Goal: Task Accomplishment & Management: Complete application form

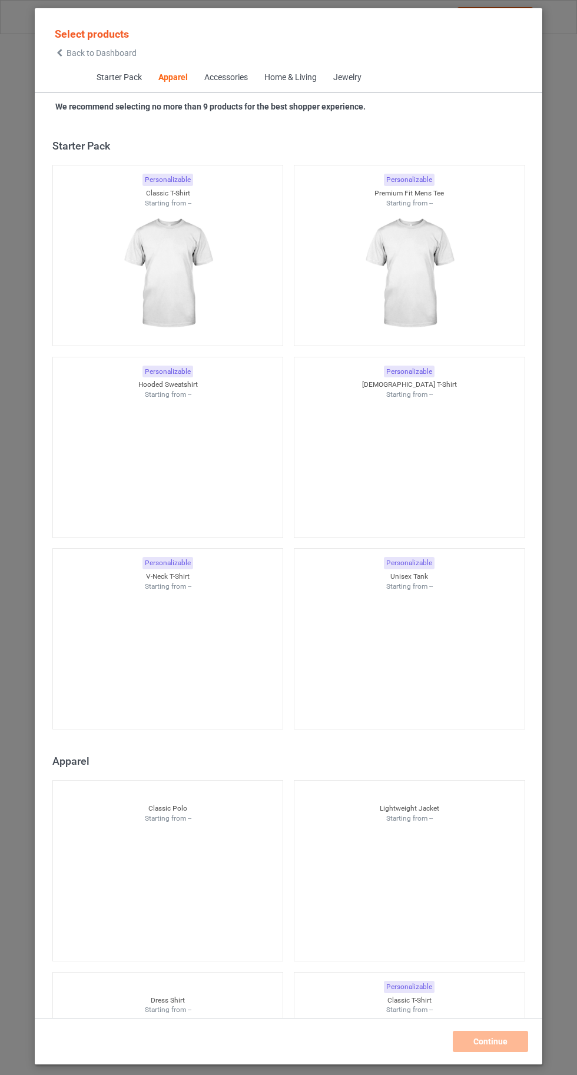
scroll to position [630, 0]
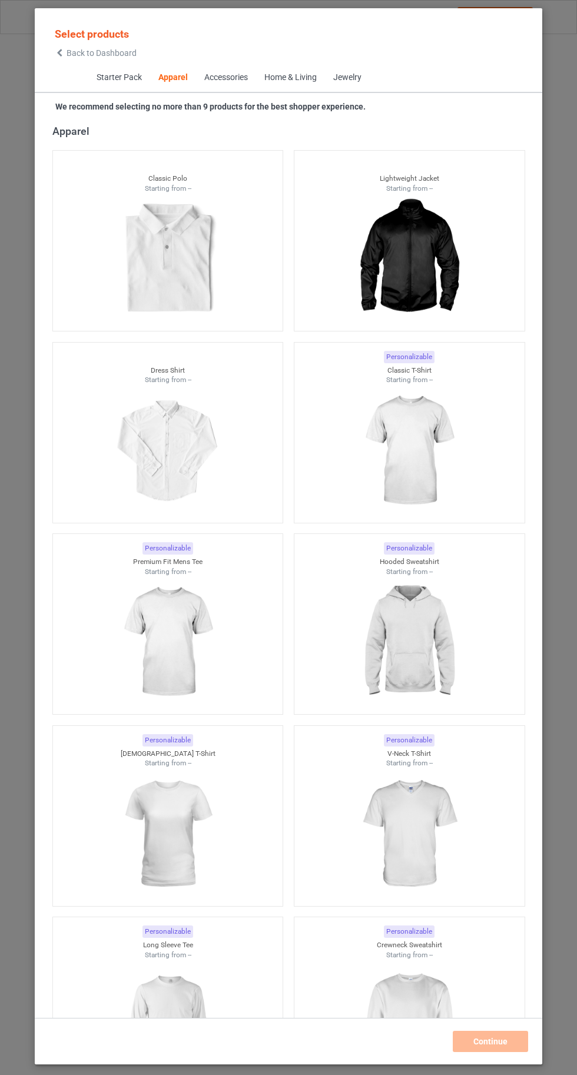
click at [420, 467] on img at bounding box center [408, 451] width 105 height 132
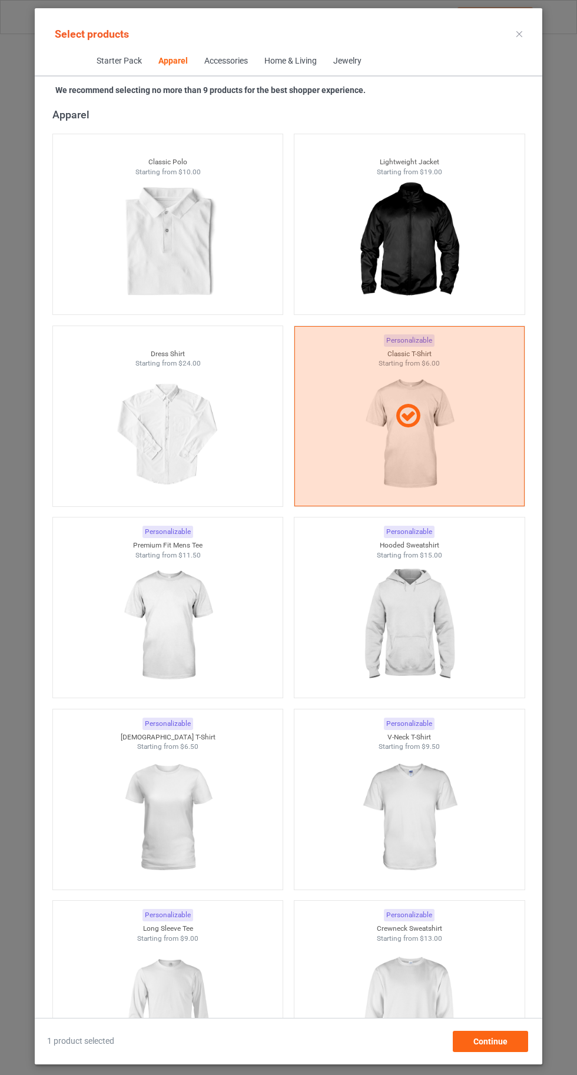
click at [403, 1001] on img at bounding box center [408, 1009] width 105 height 132
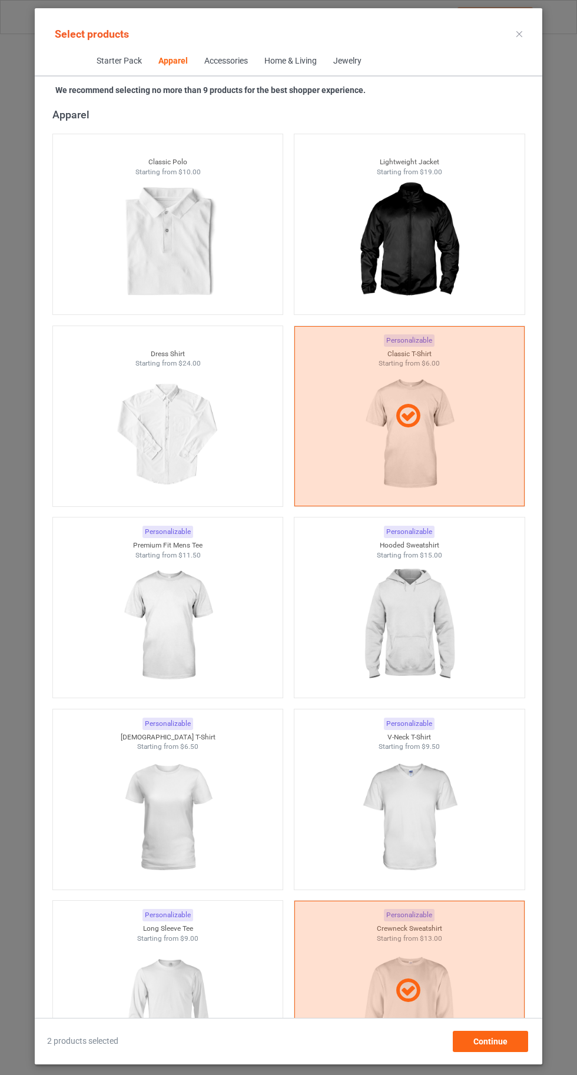
click at [193, 1012] on img at bounding box center [167, 1009] width 105 height 132
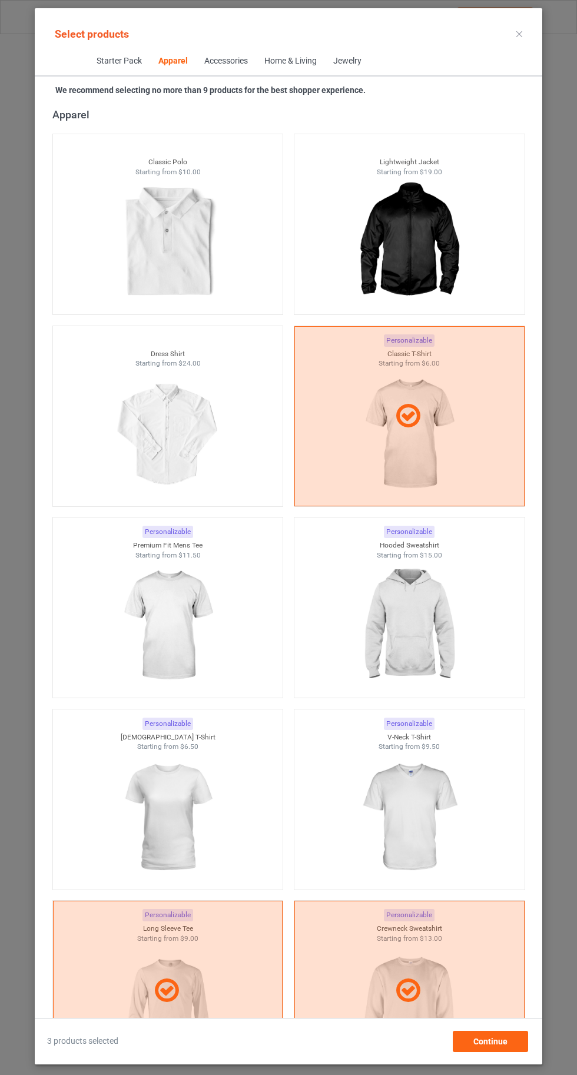
click at [415, 638] on img at bounding box center [408, 626] width 105 height 132
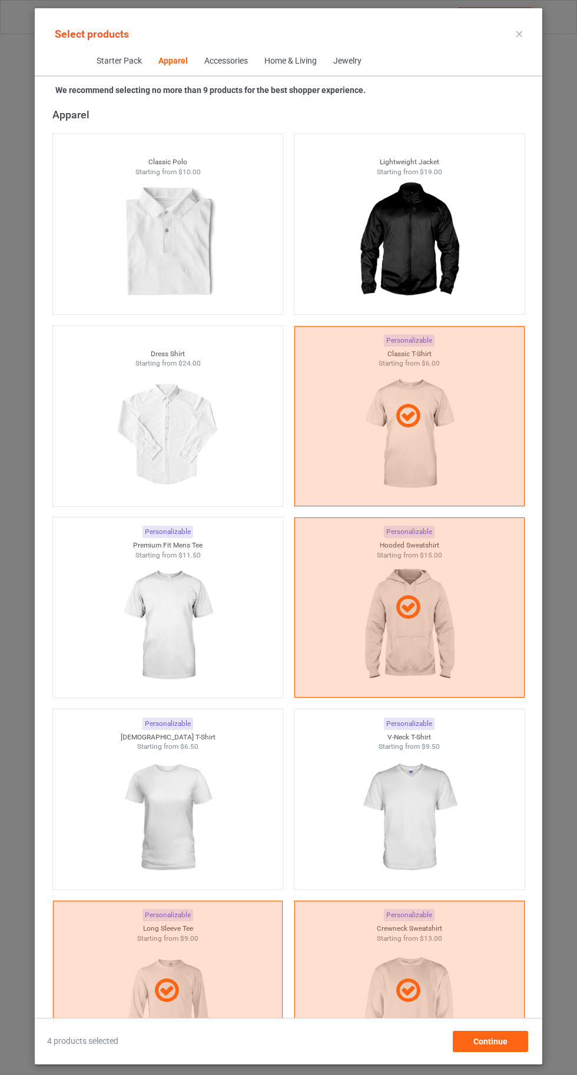
click at [427, 799] on img at bounding box center [408, 818] width 105 height 132
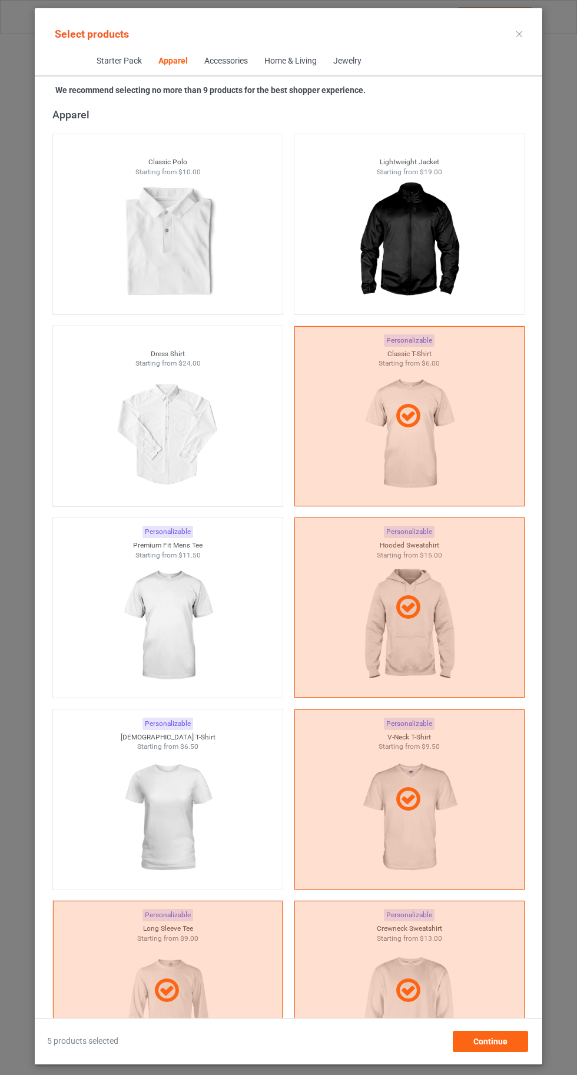
click at [187, 849] on img at bounding box center [167, 818] width 105 height 132
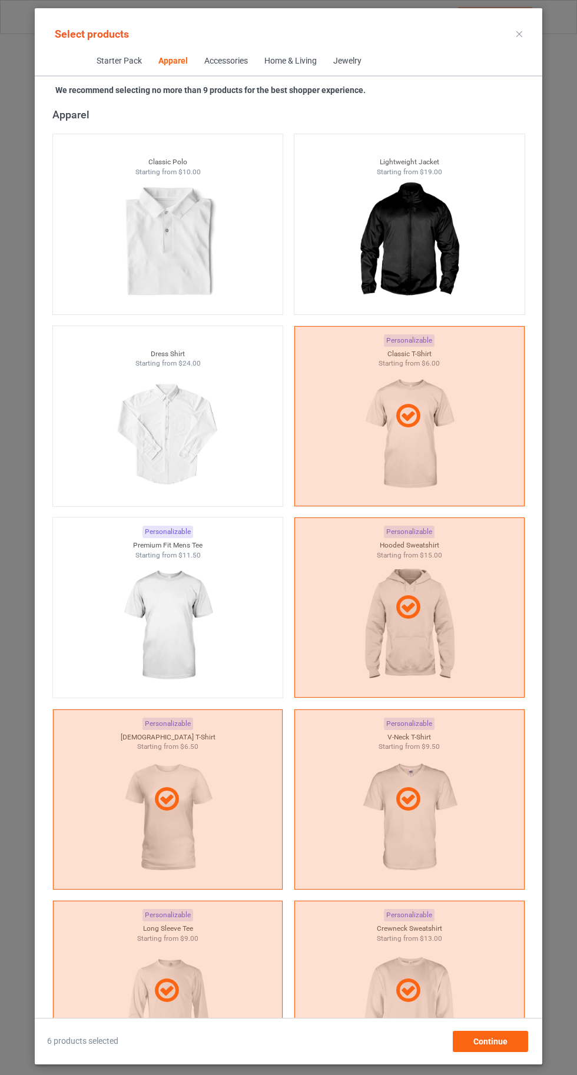
click at [151, 618] on img at bounding box center [167, 626] width 105 height 132
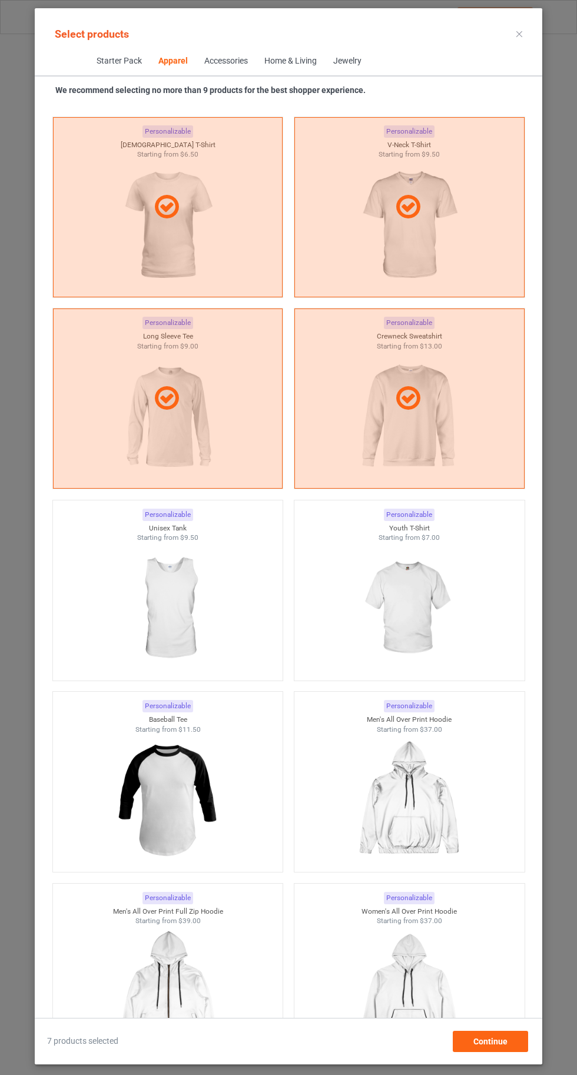
scroll to position [1222, 0]
click at [470, 621] on div at bounding box center [409, 609] width 230 height 132
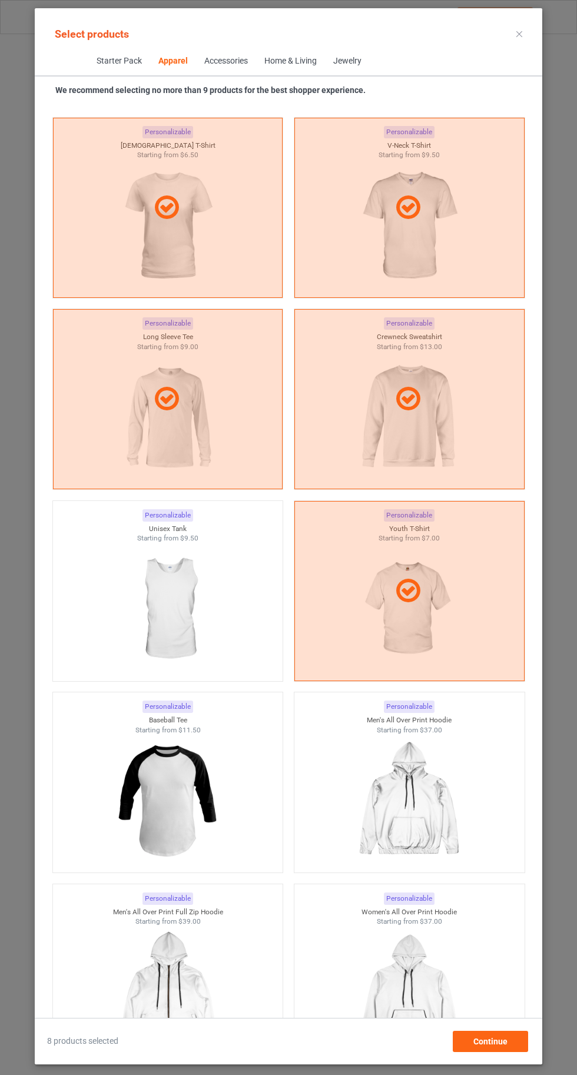
click at [175, 581] on img at bounding box center [167, 609] width 105 height 132
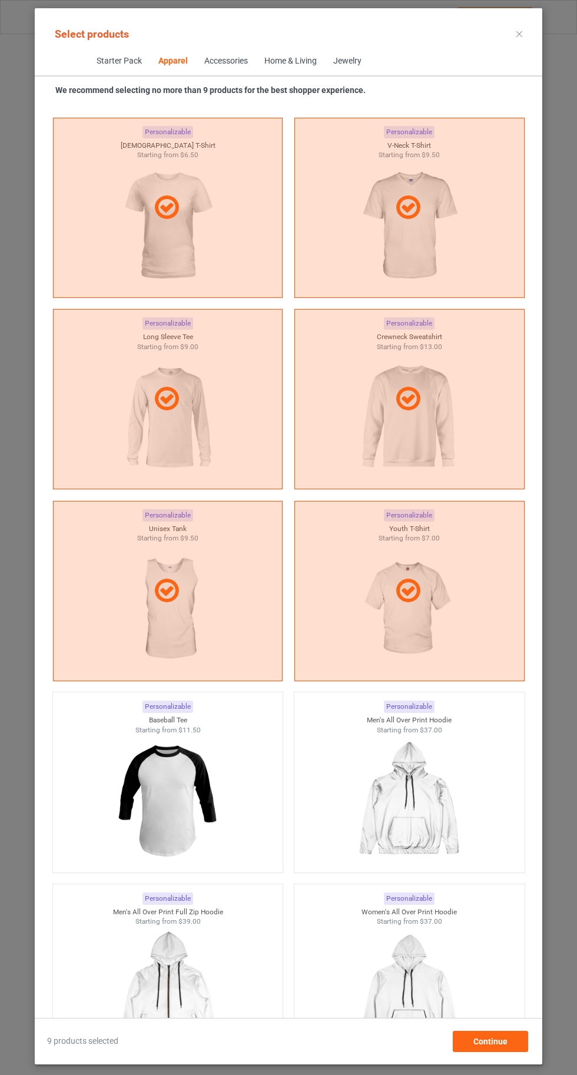
click at [518, 34] on icon at bounding box center [519, 34] width 6 height 6
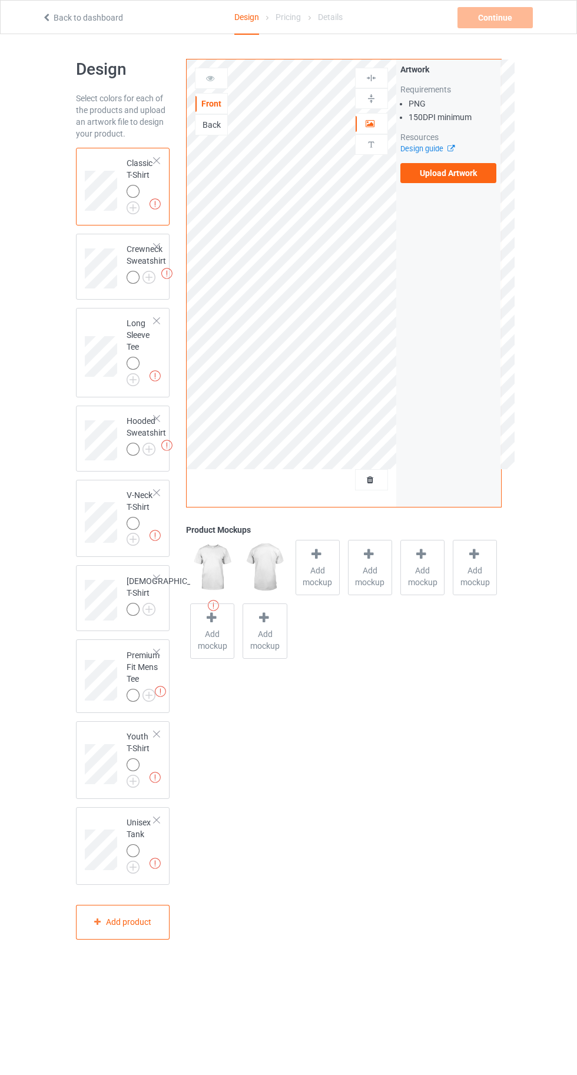
click at [0, 0] on img at bounding box center [0, 0] width 0 height 0
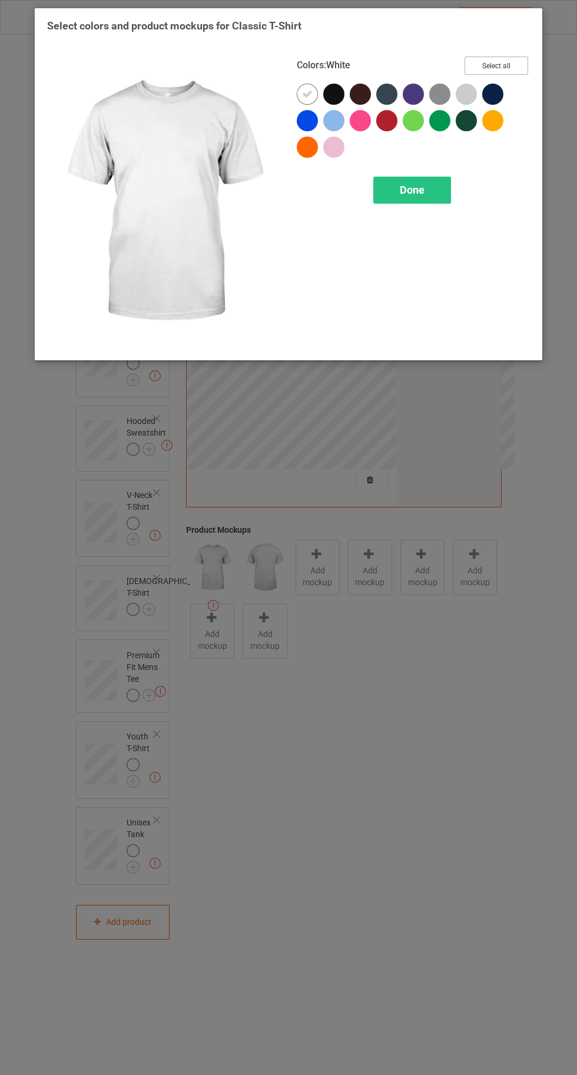
click at [495, 65] on button "Select all" at bounding box center [497, 66] width 64 height 18
click at [307, 92] on icon at bounding box center [307, 94] width 11 height 11
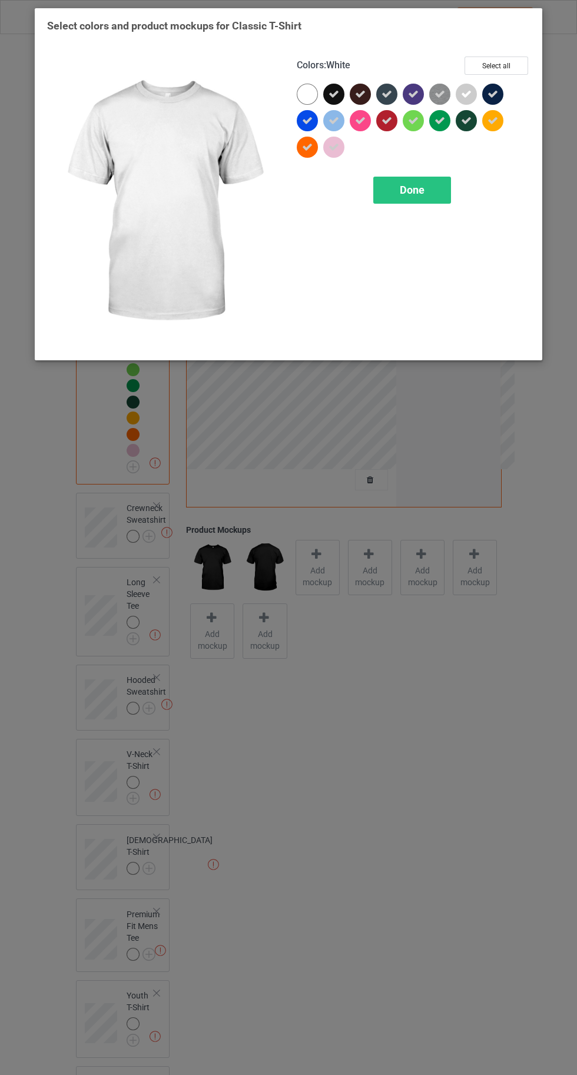
click at [400, 196] on div "Done" at bounding box center [412, 190] width 78 height 27
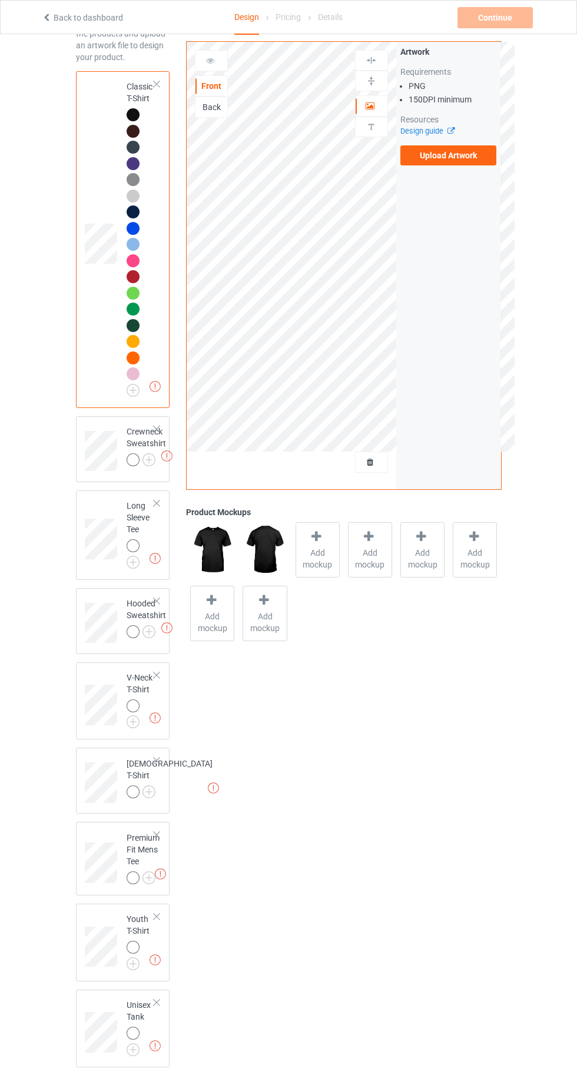
scroll to position [77, 0]
click at [0, 0] on img at bounding box center [0, 0] width 0 height 0
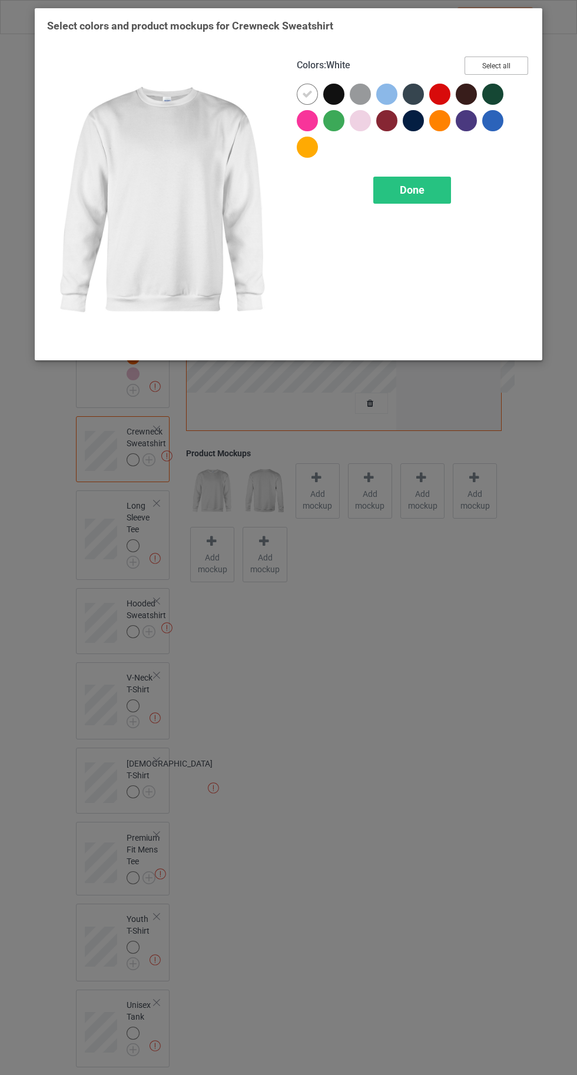
click at [503, 59] on button "Select all" at bounding box center [497, 66] width 64 height 18
click at [307, 92] on icon at bounding box center [307, 94] width 11 height 11
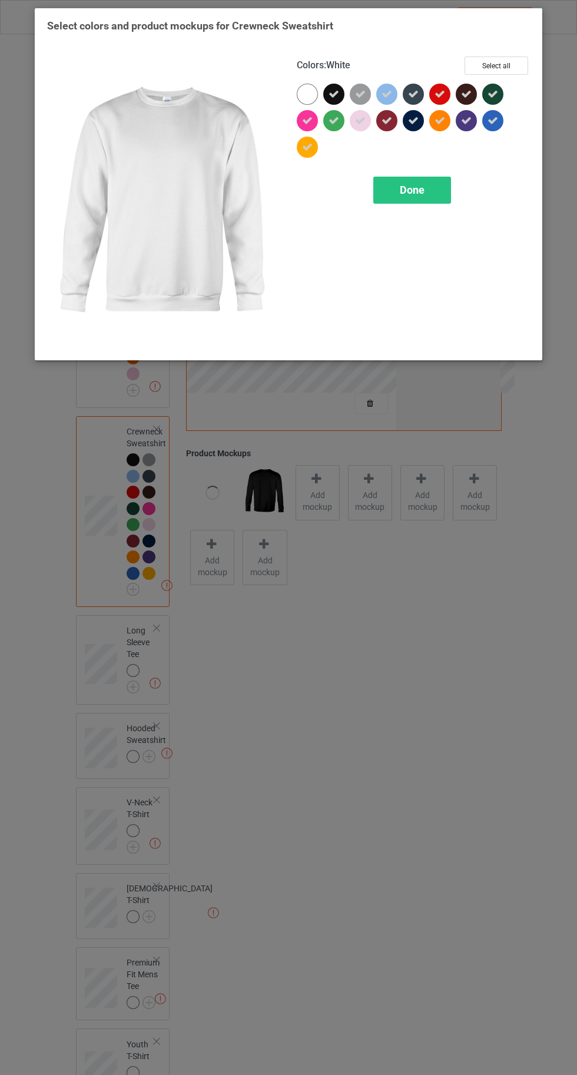
click at [427, 192] on div "Done" at bounding box center [412, 190] width 78 height 27
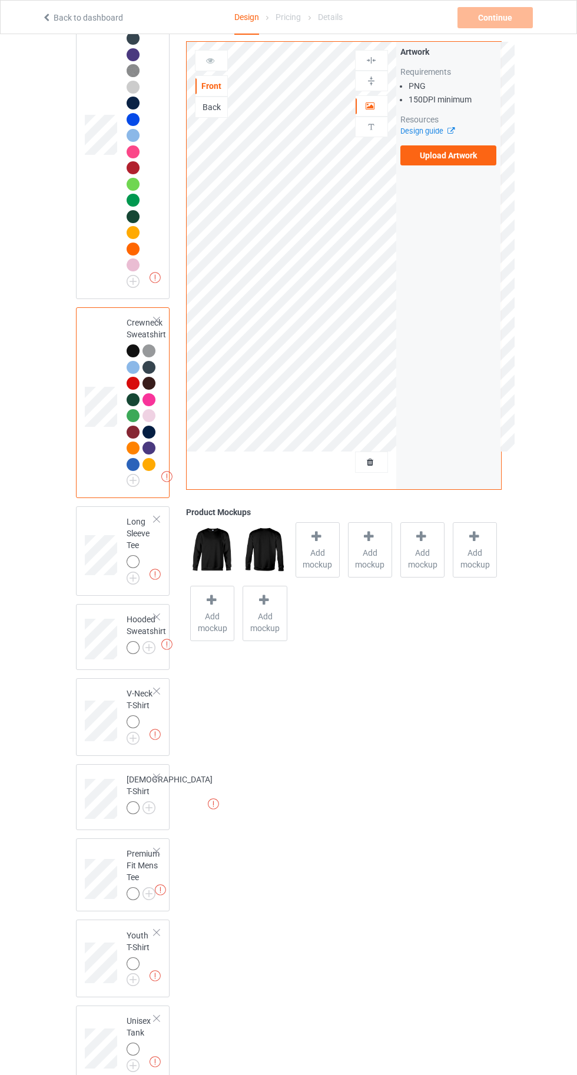
scroll to position [191, 0]
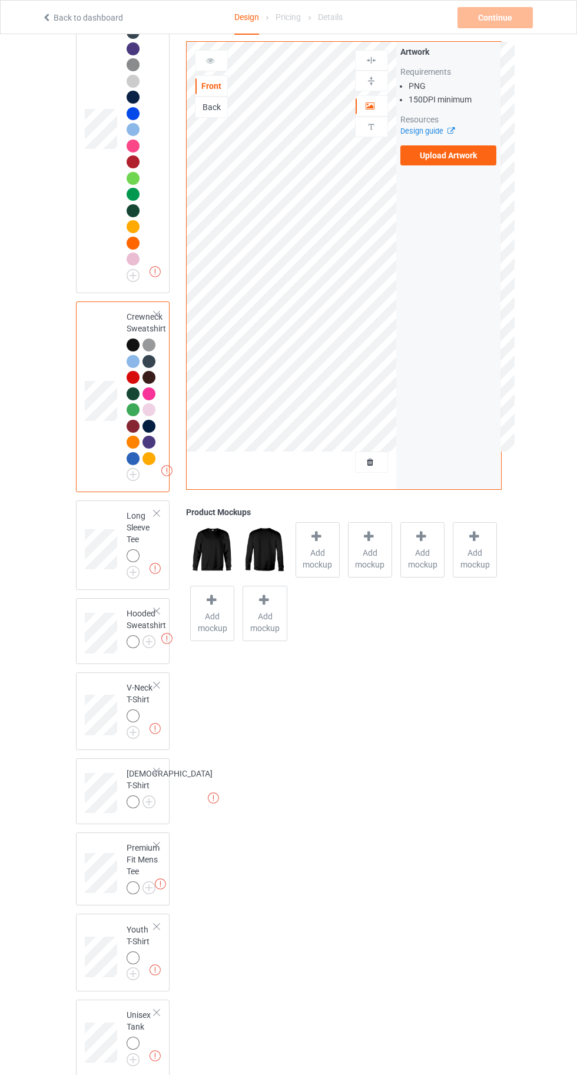
click at [0, 0] on img at bounding box center [0, 0] width 0 height 0
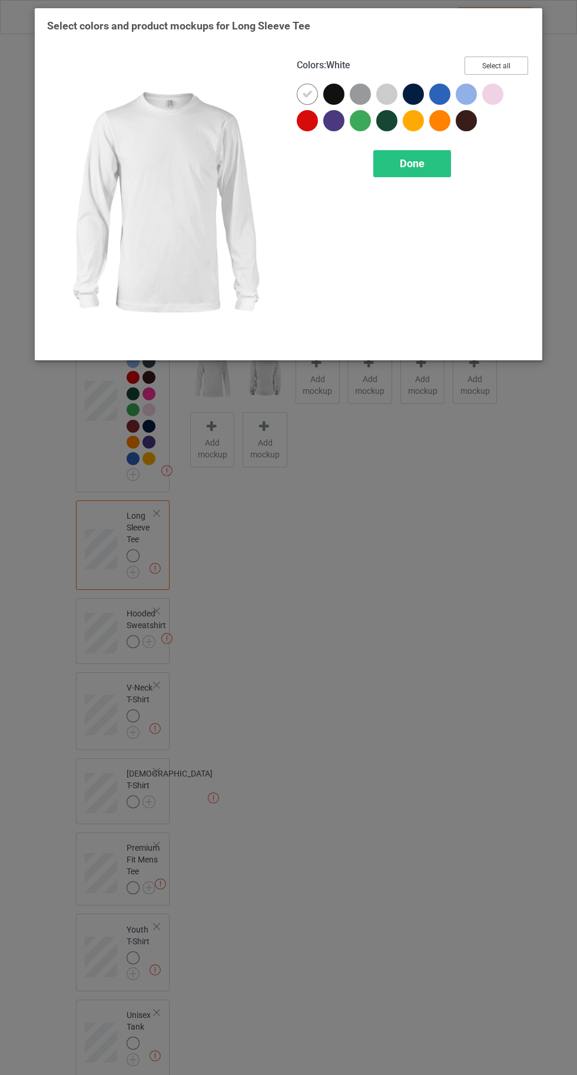
click at [506, 59] on button "Select all" at bounding box center [497, 66] width 64 height 18
click at [307, 94] on icon at bounding box center [307, 94] width 11 height 11
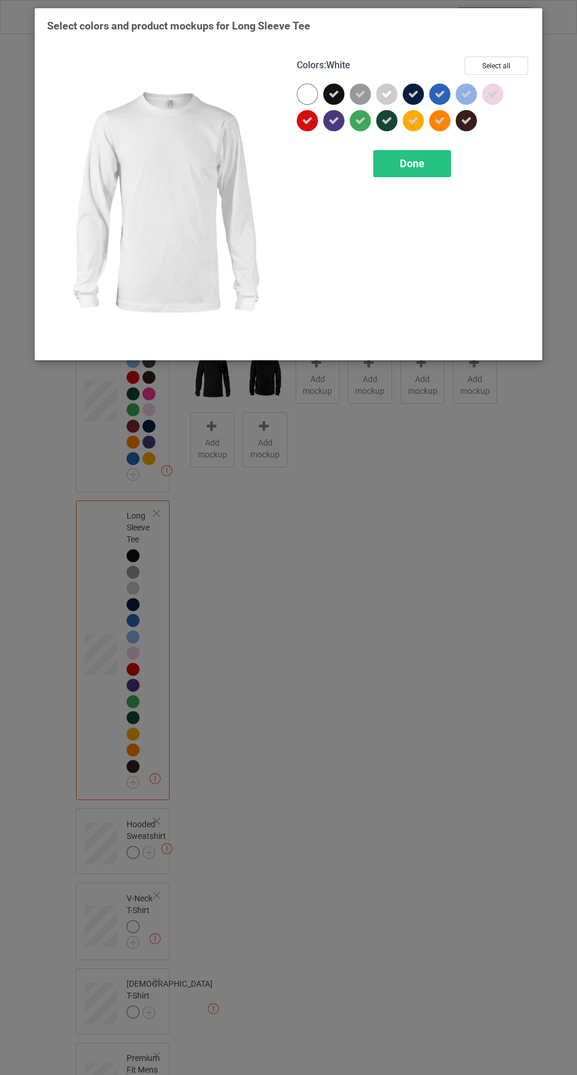
click at [420, 151] on div "Done" at bounding box center [412, 163] width 78 height 27
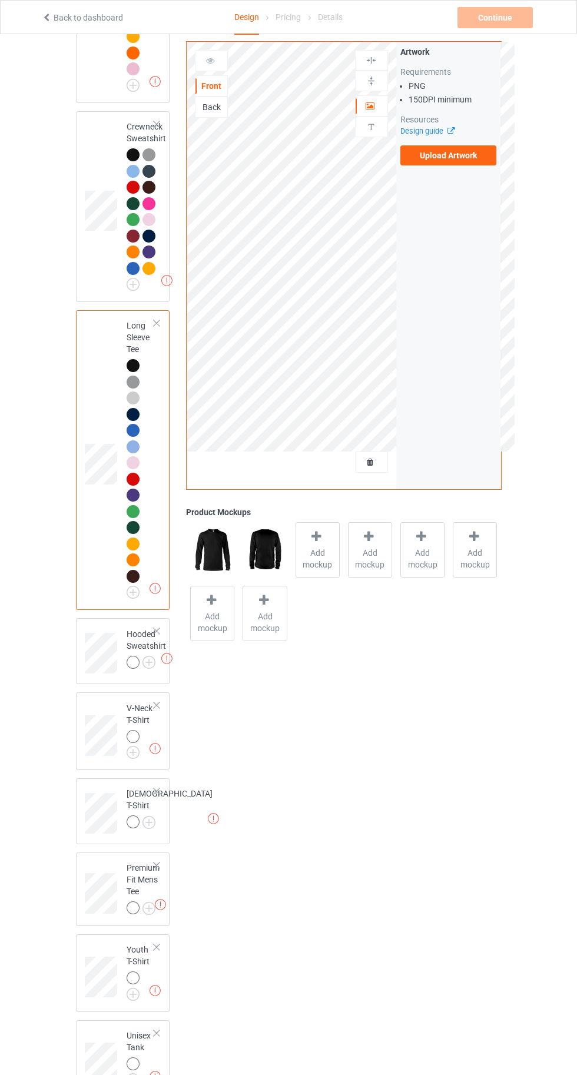
scroll to position [412, 0]
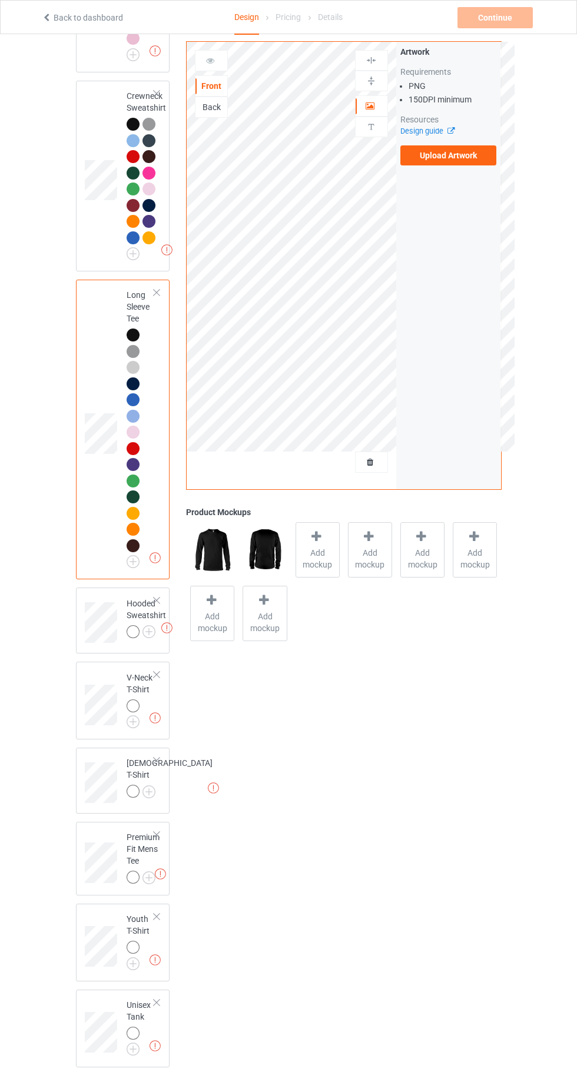
click at [0, 0] on img at bounding box center [0, 0] width 0 height 0
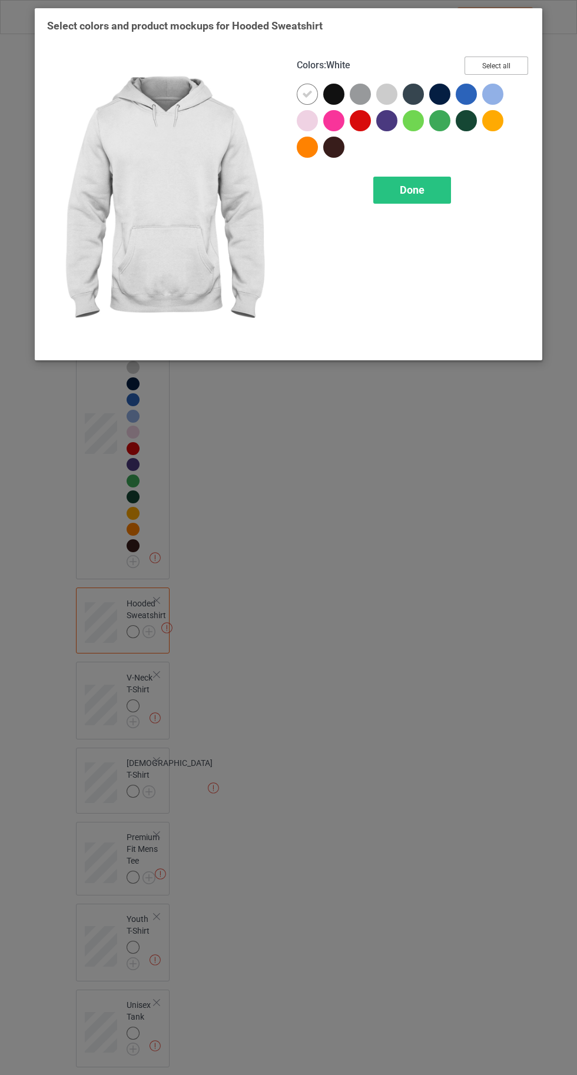
click at [500, 58] on button "Select all" at bounding box center [497, 66] width 64 height 18
click at [307, 94] on icon at bounding box center [307, 94] width 11 height 11
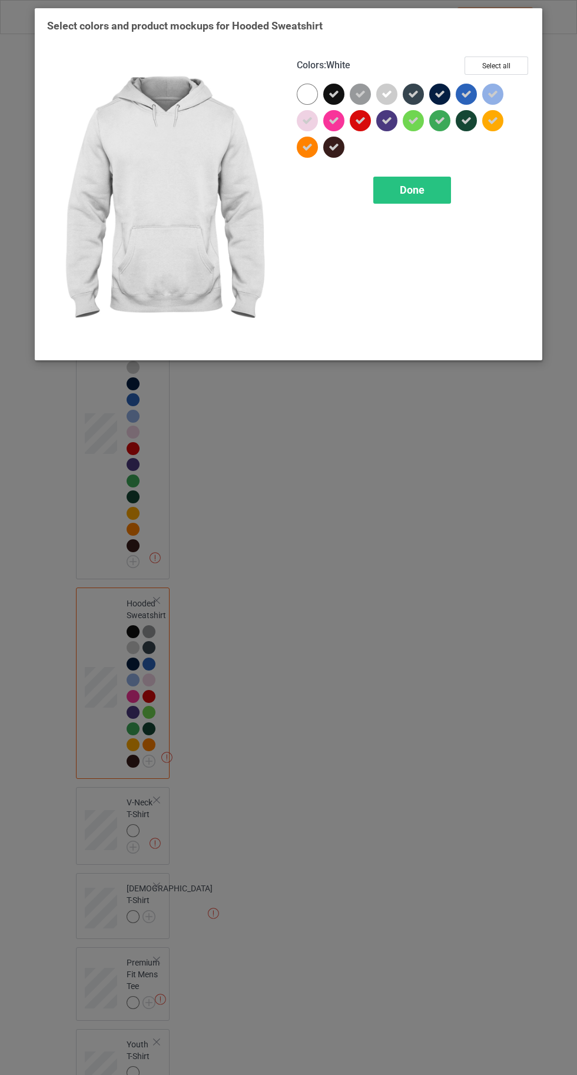
click at [413, 195] on div "Done" at bounding box center [412, 190] width 78 height 27
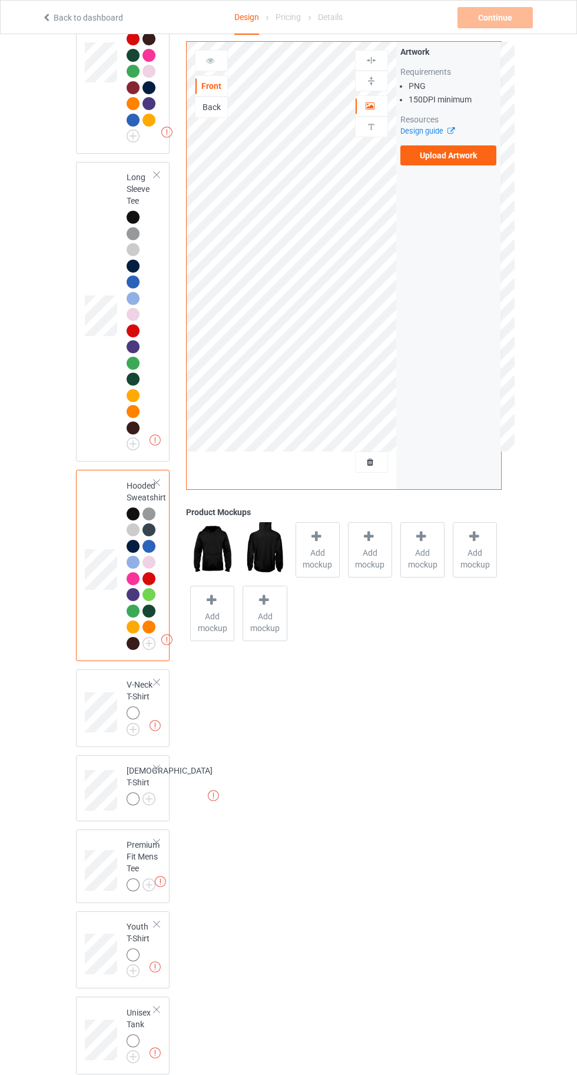
scroll to position [537, 0]
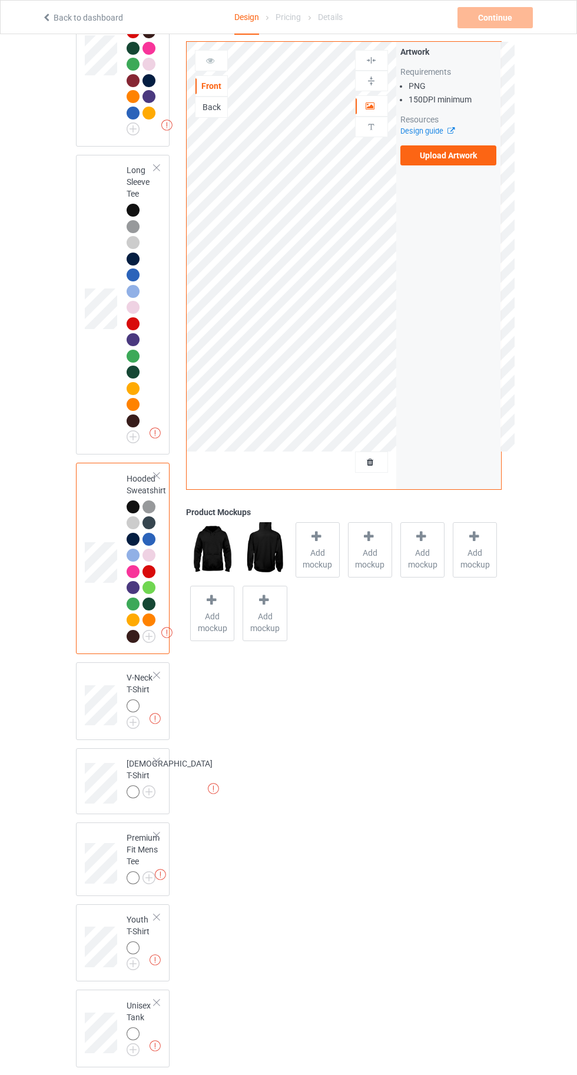
click at [0, 0] on img at bounding box center [0, 0] width 0 height 0
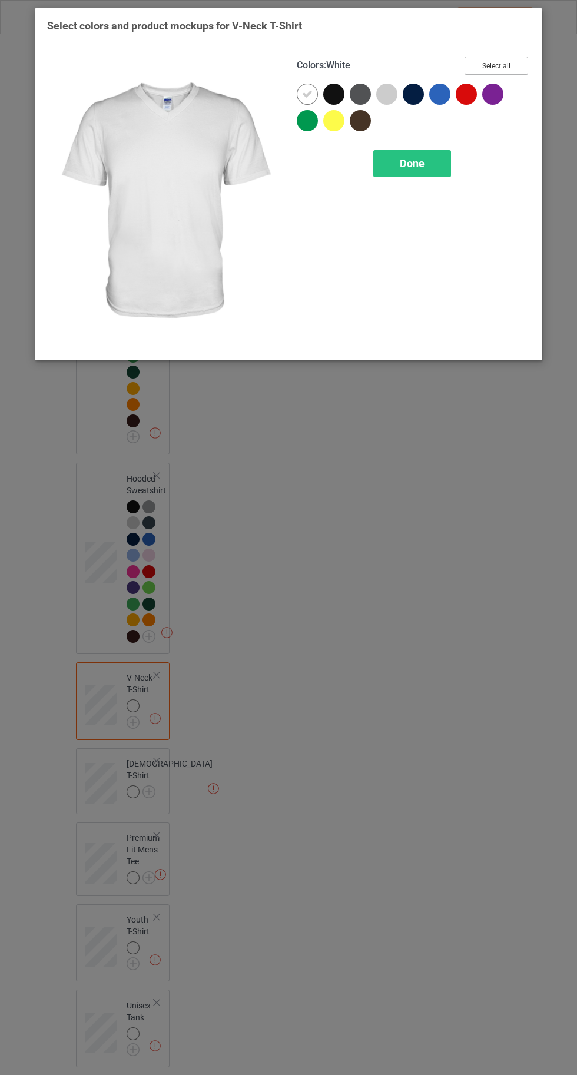
click at [514, 62] on button "Select all" at bounding box center [497, 66] width 64 height 18
click at [303, 90] on icon at bounding box center [307, 94] width 11 height 11
click at [419, 161] on span "Done" at bounding box center [412, 163] width 25 height 12
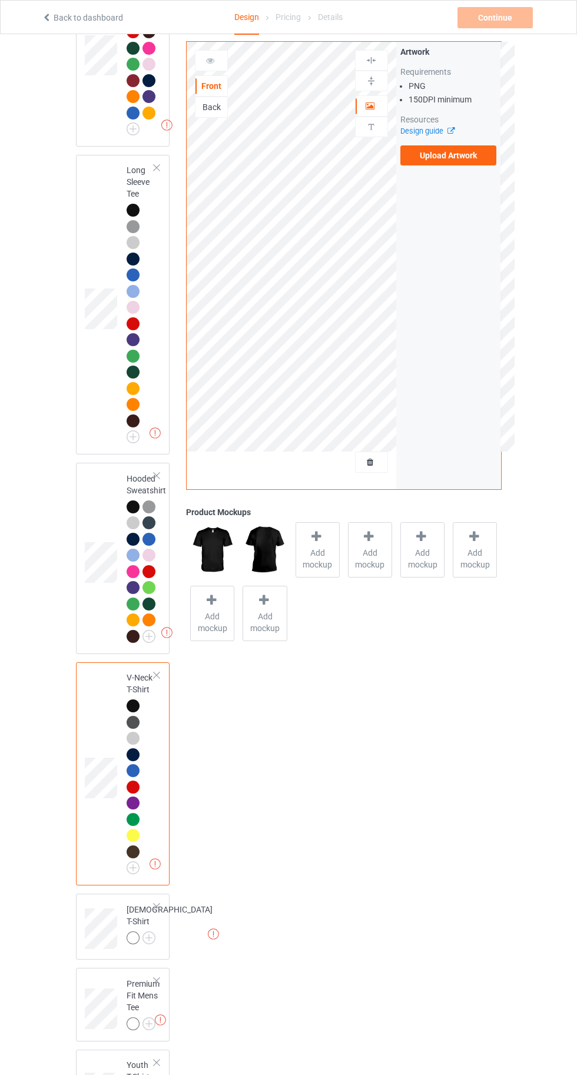
scroll to position [683, 0]
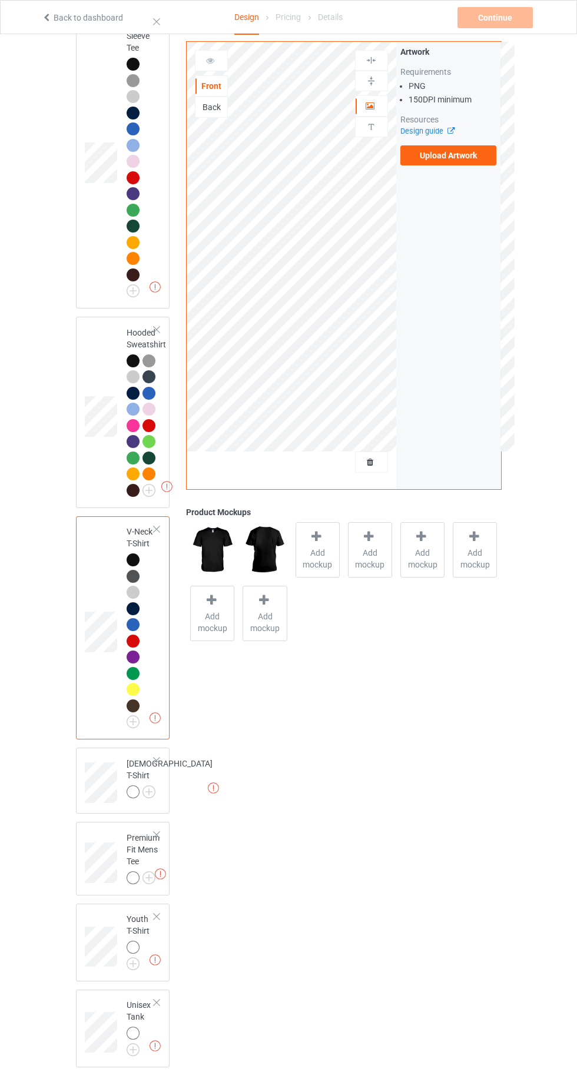
click at [0, 0] on img at bounding box center [0, 0] width 0 height 0
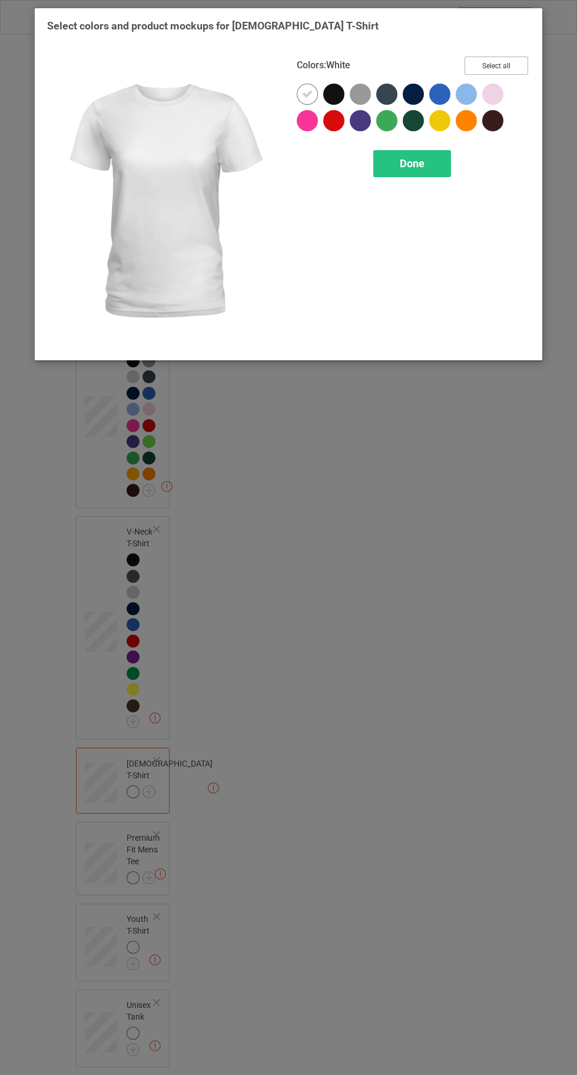
click at [502, 62] on button "Select all" at bounding box center [497, 66] width 64 height 18
click at [306, 98] on icon at bounding box center [307, 94] width 11 height 11
click at [402, 170] on div "Done" at bounding box center [412, 163] width 78 height 27
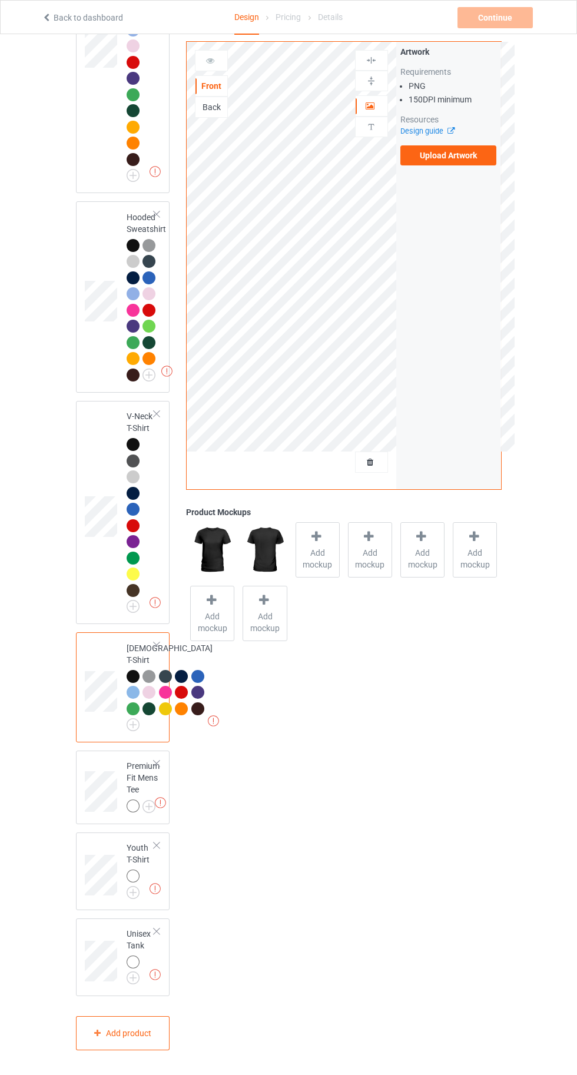
scroll to position [910, 0]
click at [0, 0] on img at bounding box center [0, 0] width 0 height 0
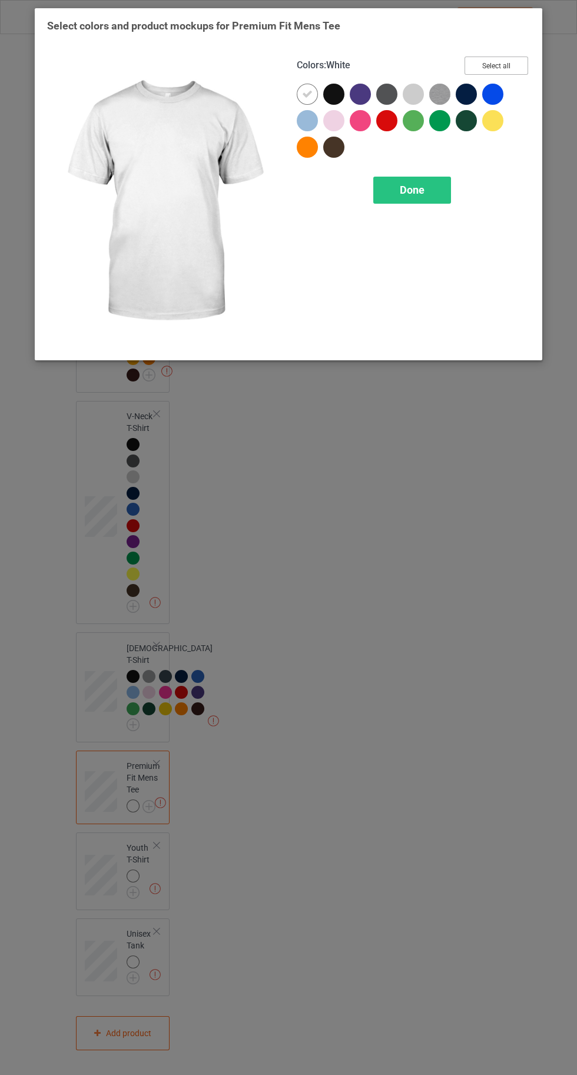
click at [493, 62] on button "Select all" at bounding box center [497, 66] width 64 height 18
click at [307, 92] on icon at bounding box center [307, 94] width 11 height 11
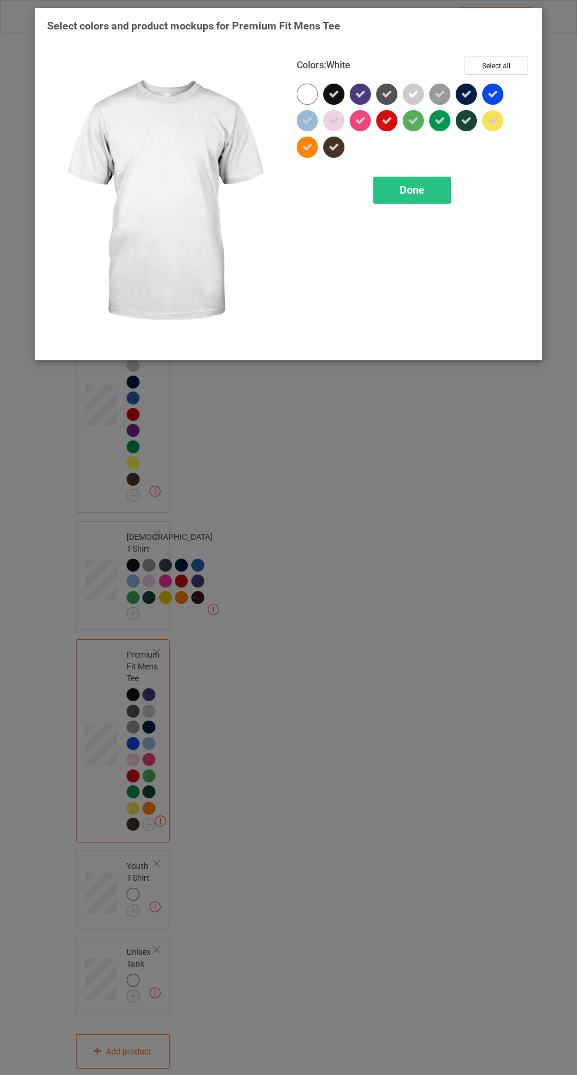
click at [404, 203] on div "Done" at bounding box center [412, 190] width 78 height 27
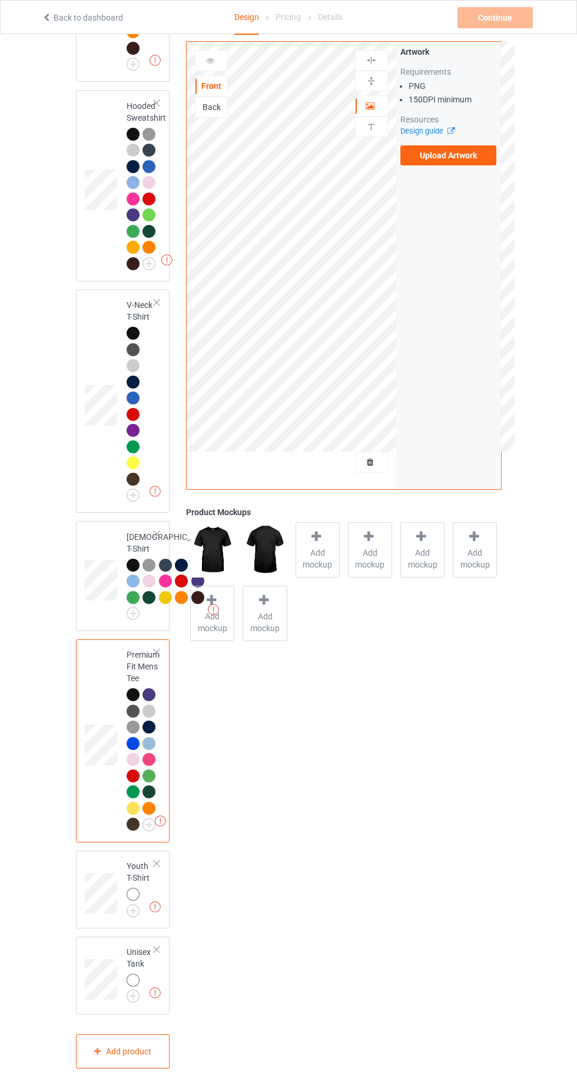
scroll to position [1039, 0]
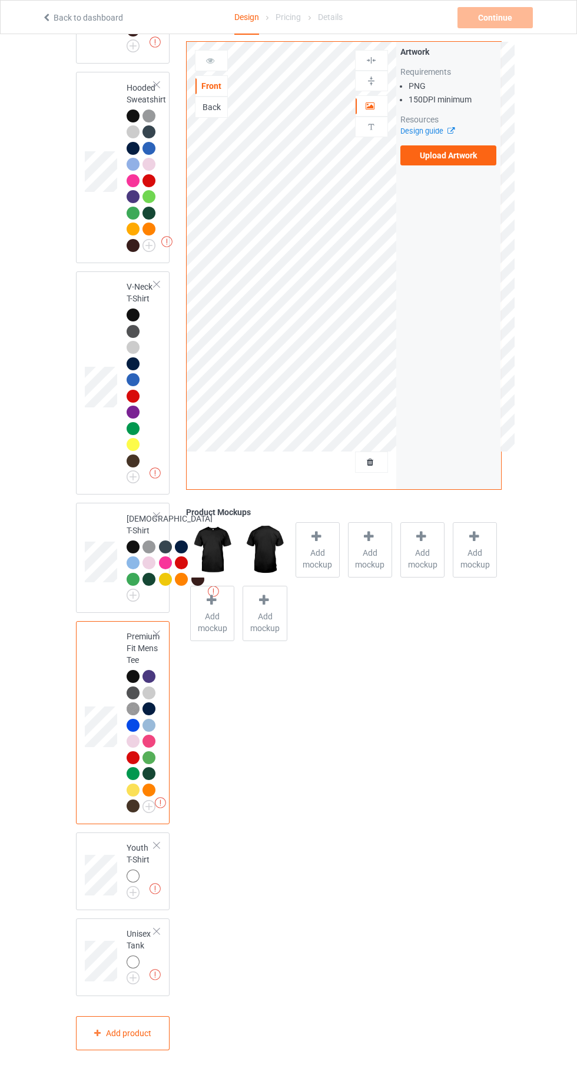
click at [0, 0] on img at bounding box center [0, 0] width 0 height 0
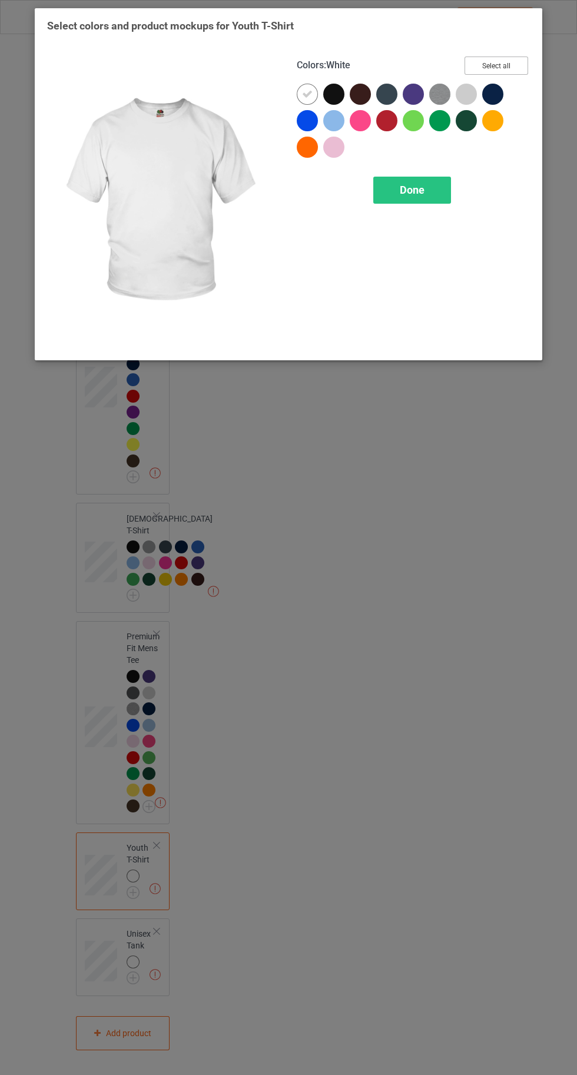
click at [498, 58] on button "Select all" at bounding box center [497, 66] width 64 height 18
click at [302, 92] on icon at bounding box center [307, 94] width 11 height 11
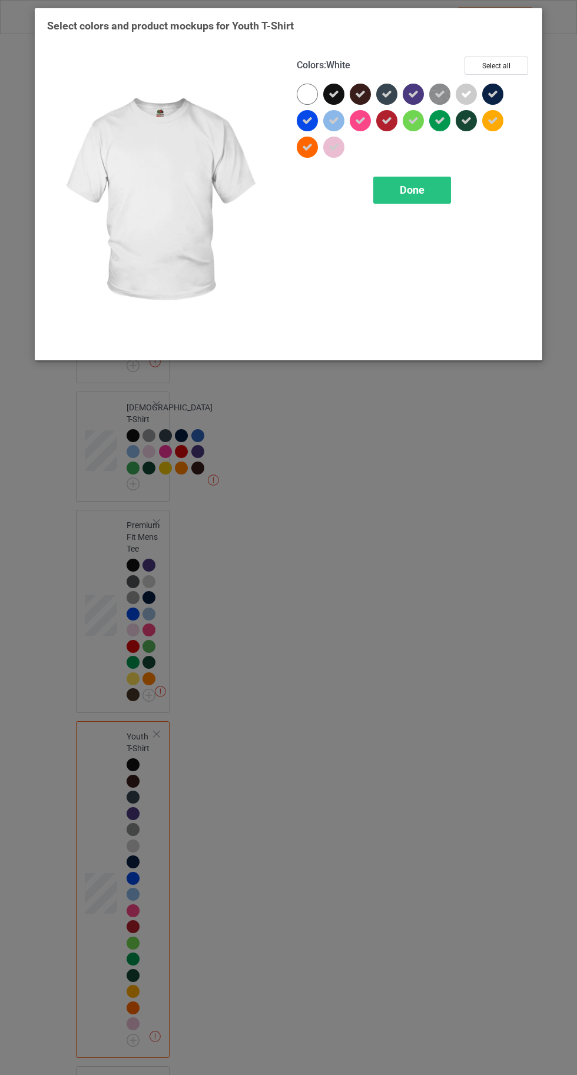
click at [413, 189] on span "Done" at bounding box center [412, 190] width 25 height 12
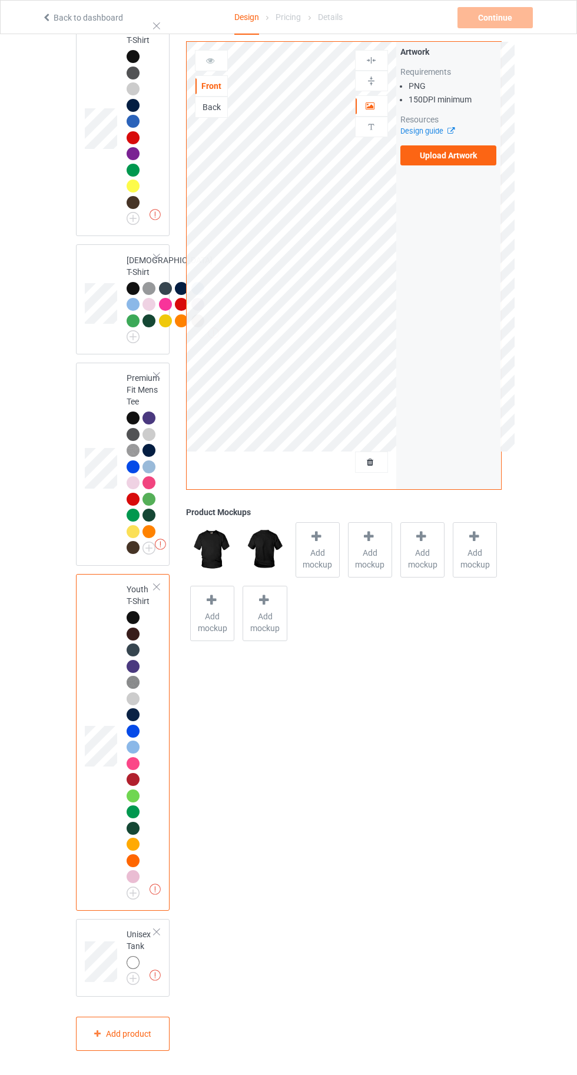
scroll to position [1298, 0]
click at [0, 0] on img at bounding box center [0, 0] width 0 height 0
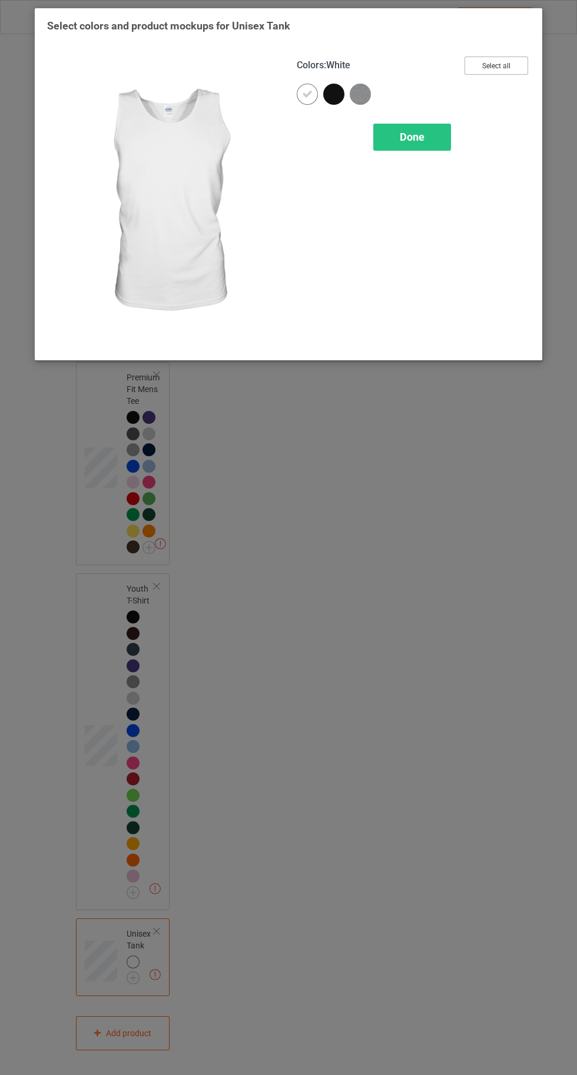
click at [492, 61] on button "Select all" at bounding box center [497, 66] width 64 height 18
click at [307, 92] on icon at bounding box center [307, 94] width 11 height 11
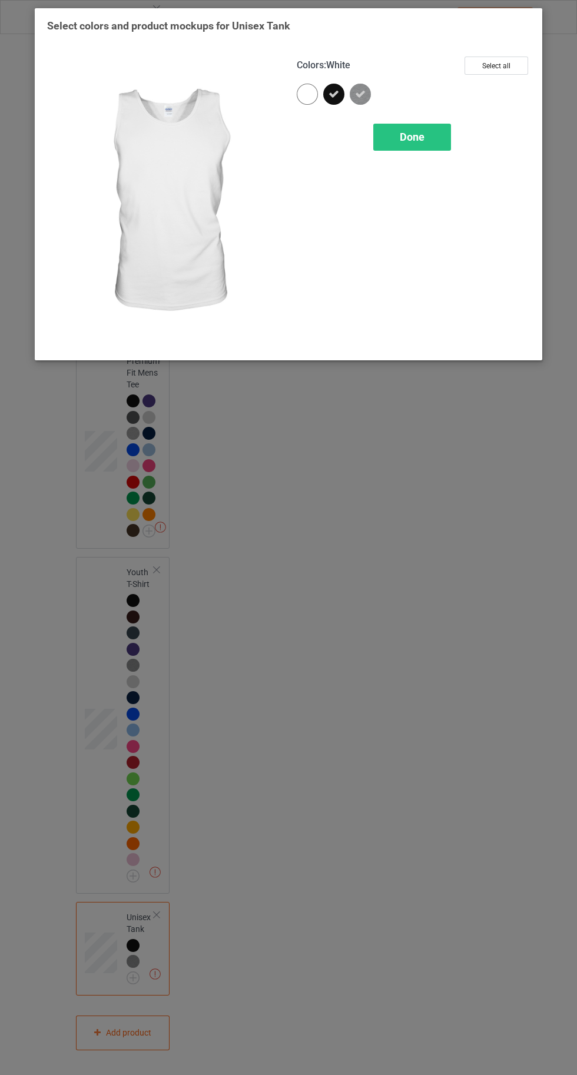
click at [432, 138] on div "Done" at bounding box center [412, 137] width 78 height 27
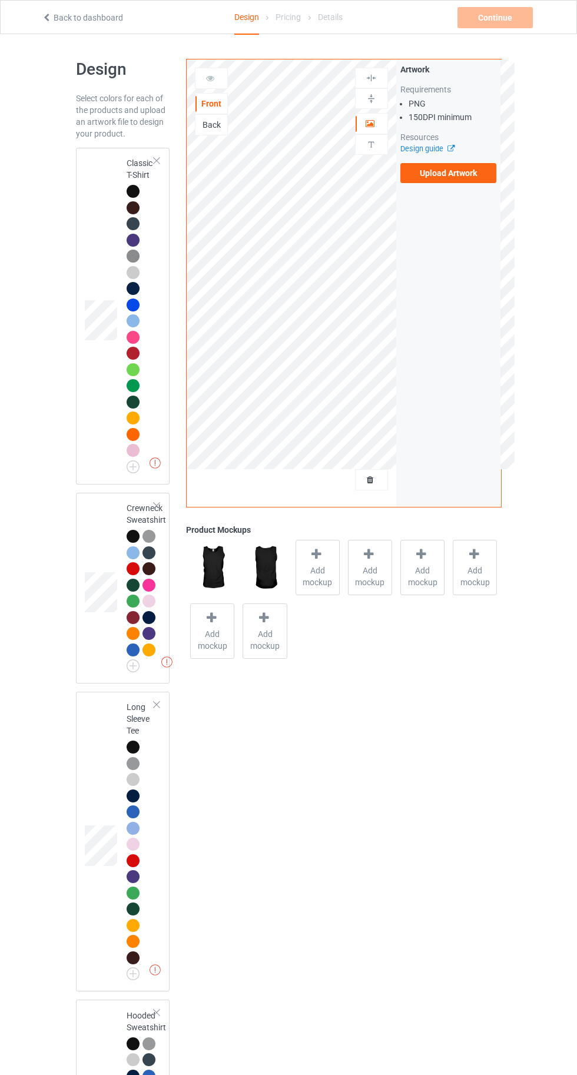
click at [128, 190] on div at bounding box center [133, 191] width 13 height 13
click at [331, 565] on span "Add mockup" at bounding box center [317, 577] width 43 height 24
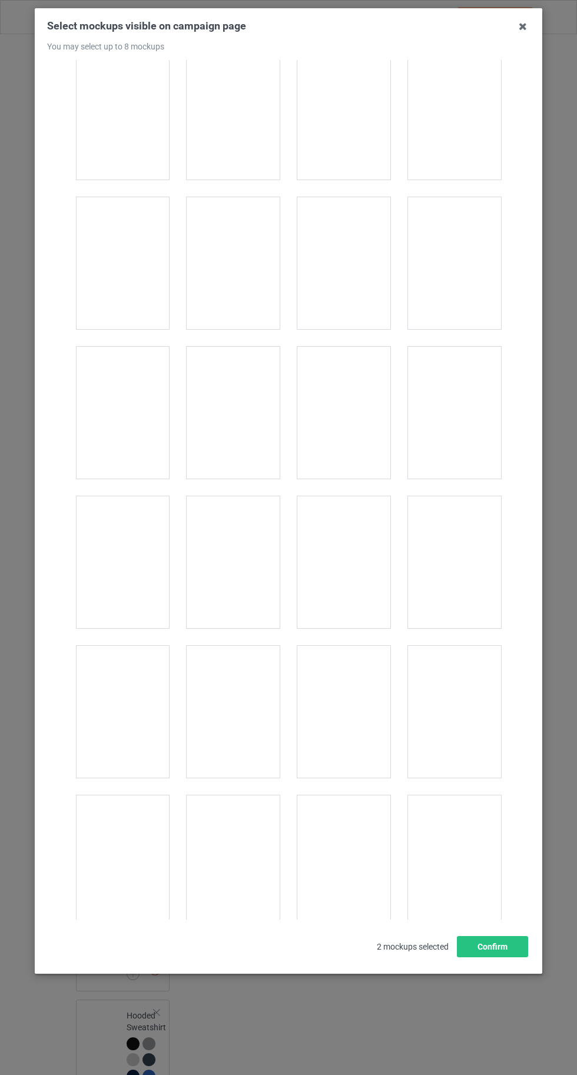
scroll to position [9000, 0]
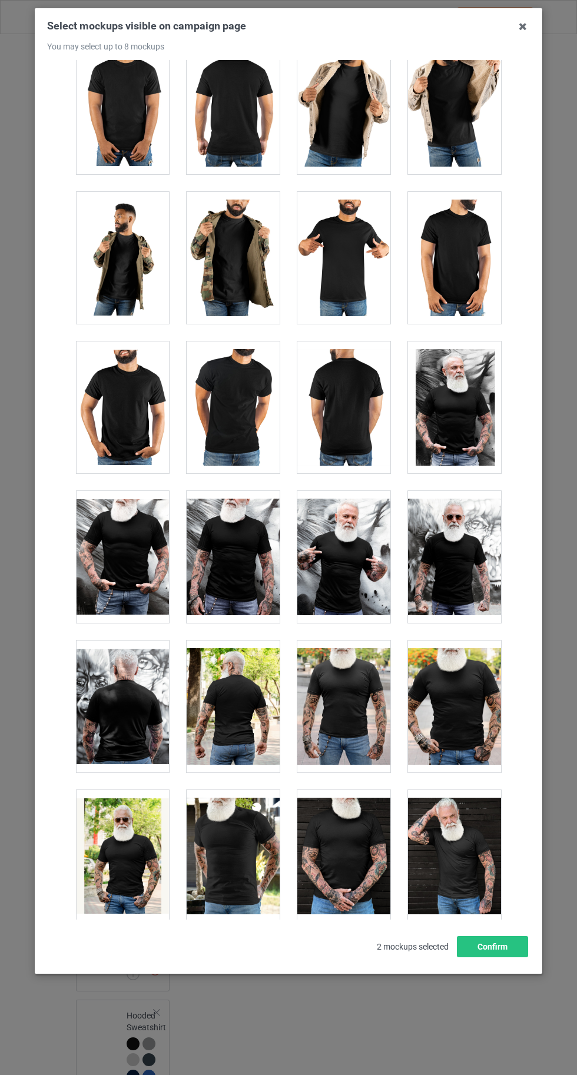
click at [461, 811] on div at bounding box center [454, 856] width 93 height 132
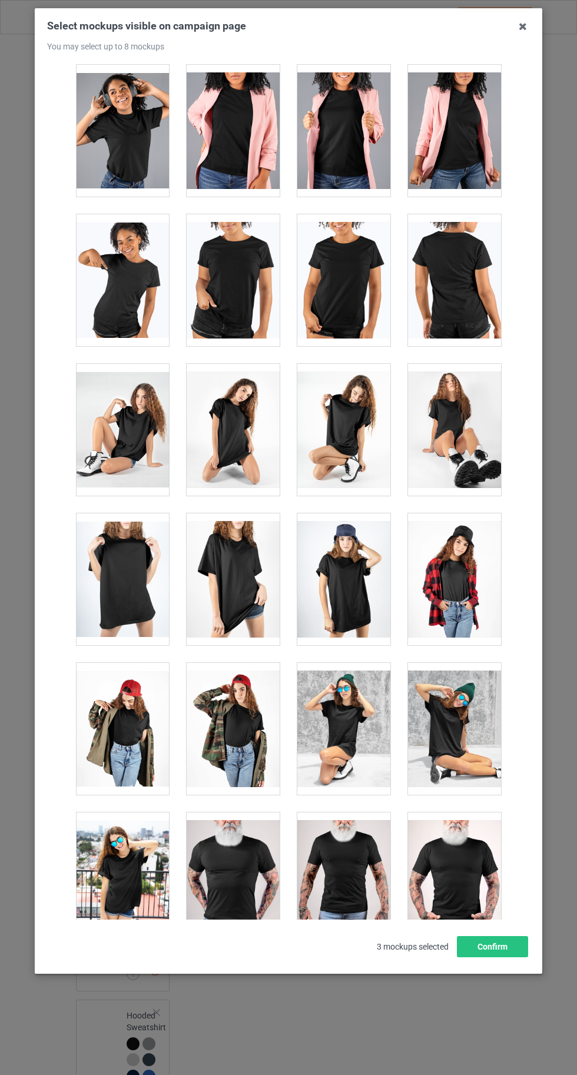
scroll to position [15506, 0]
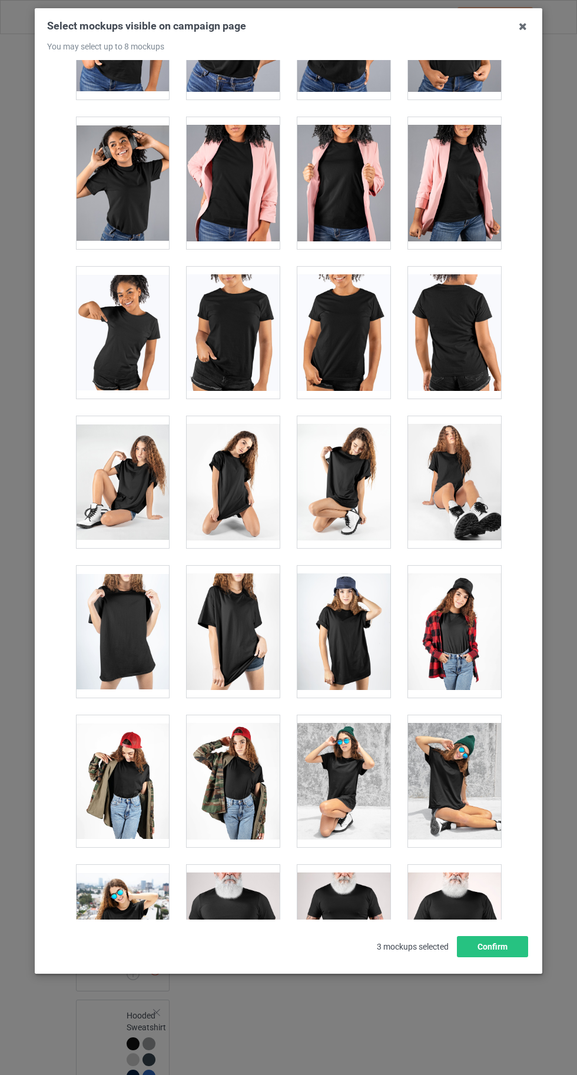
click at [241, 625] on div at bounding box center [233, 632] width 93 height 132
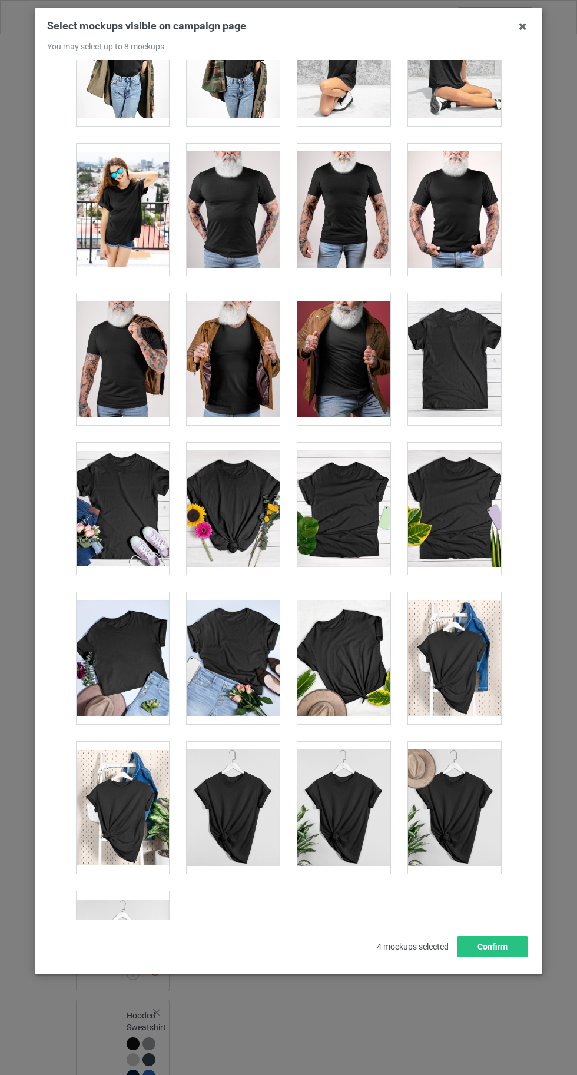
scroll to position [16237, 0]
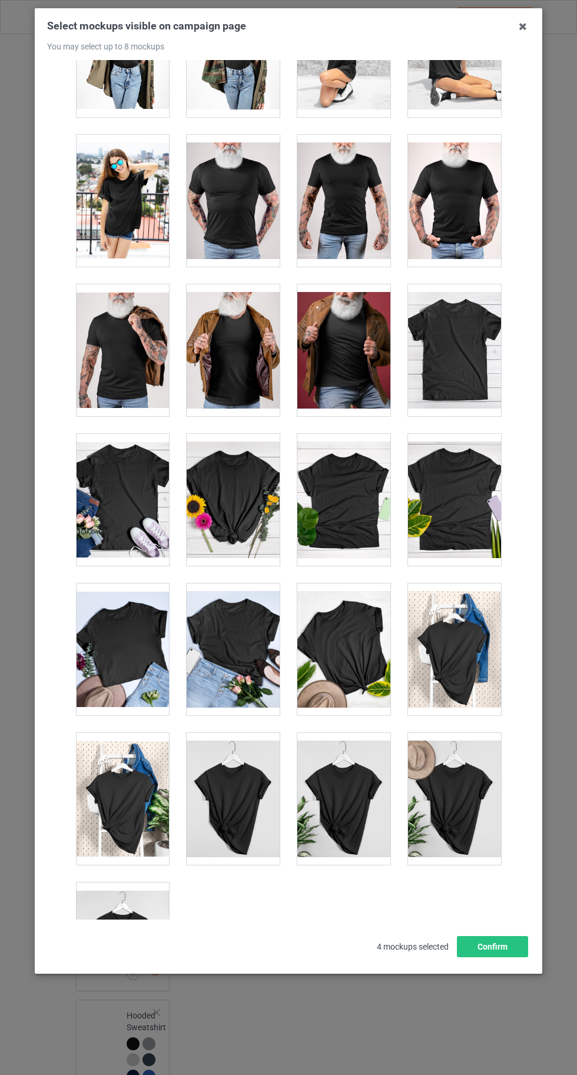
click at [121, 935] on div at bounding box center [122, 949] width 93 height 132
click at [522, 957] on button "Confirm" at bounding box center [492, 946] width 71 height 21
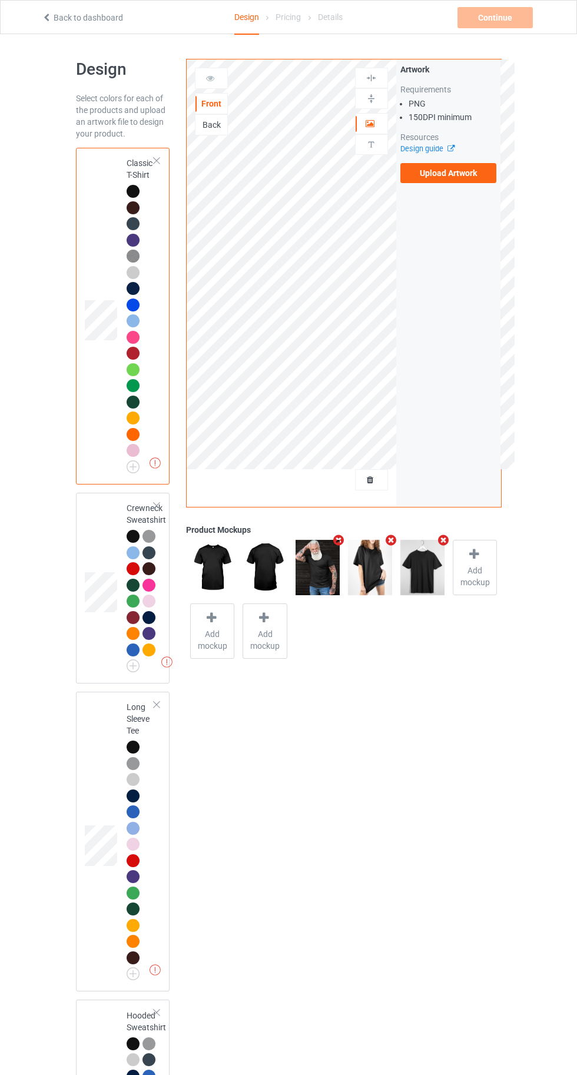
click at [453, 171] on label "Upload Artwork" at bounding box center [448, 173] width 97 height 20
click at [0, 0] on input "Upload Artwork" at bounding box center [0, 0] width 0 height 0
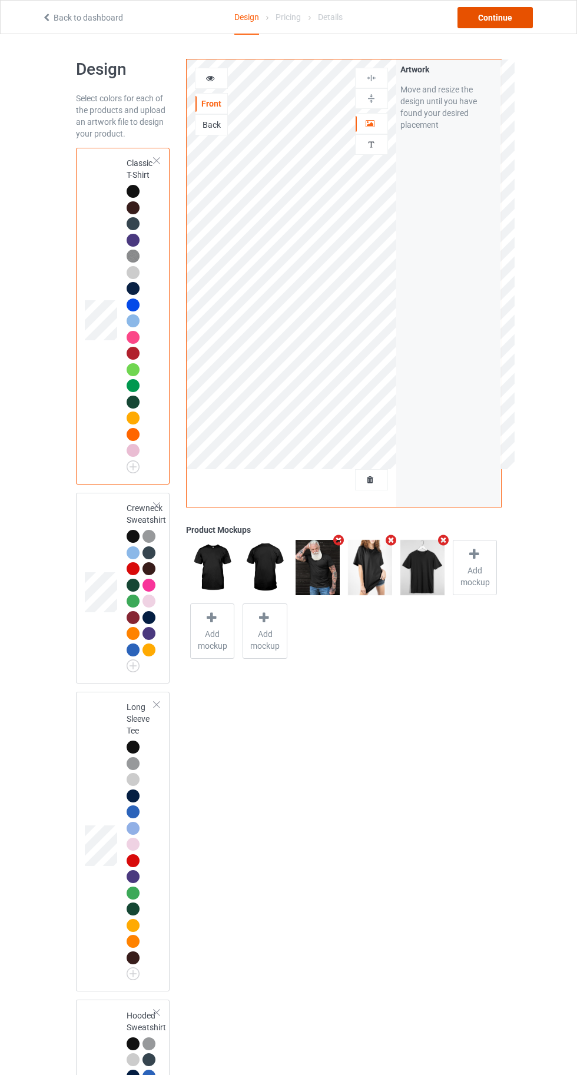
click at [509, 25] on div "Continue" at bounding box center [495, 17] width 75 height 21
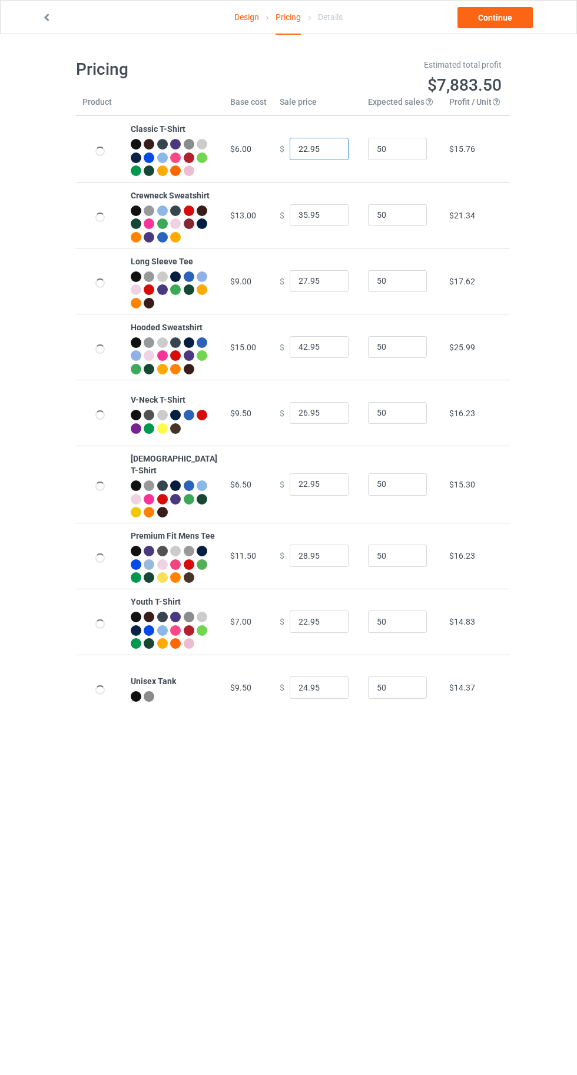
click at [293, 154] on input "22.95" at bounding box center [319, 149] width 59 height 22
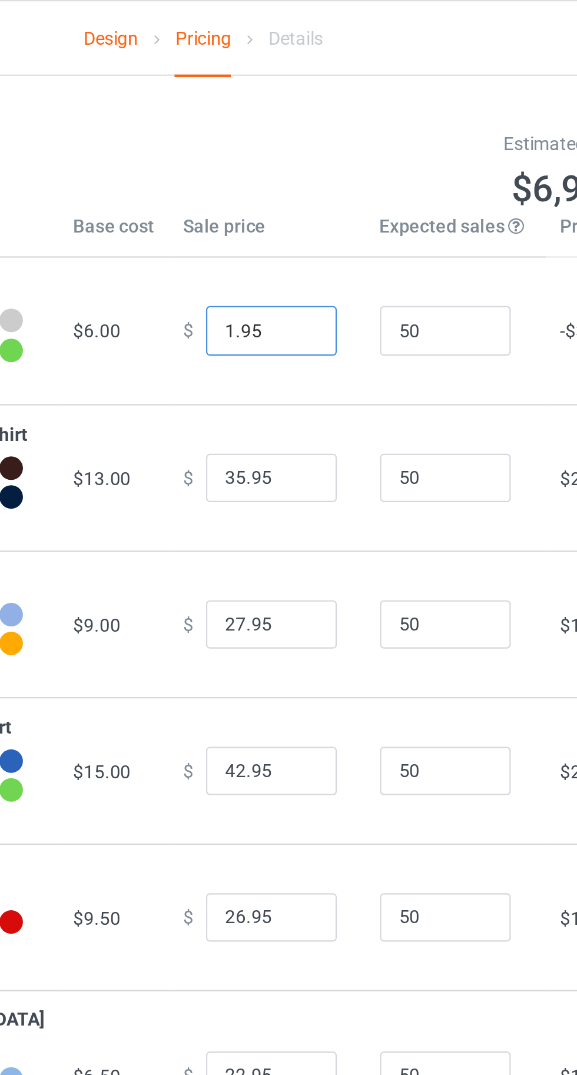
type input "19.95"
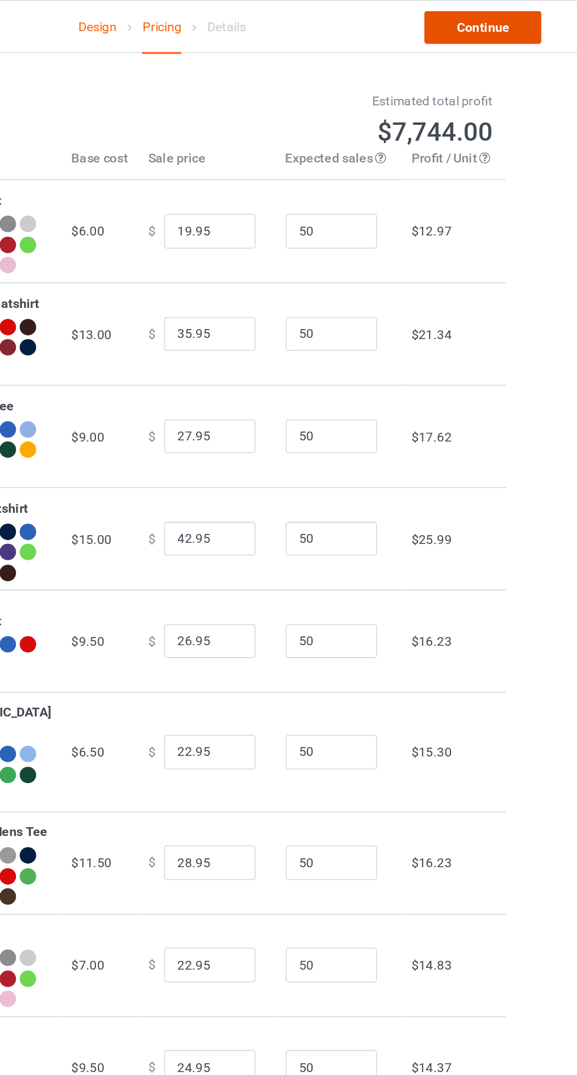
click at [498, 16] on link "Continue" at bounding box center [495, 17] width 75 height 21
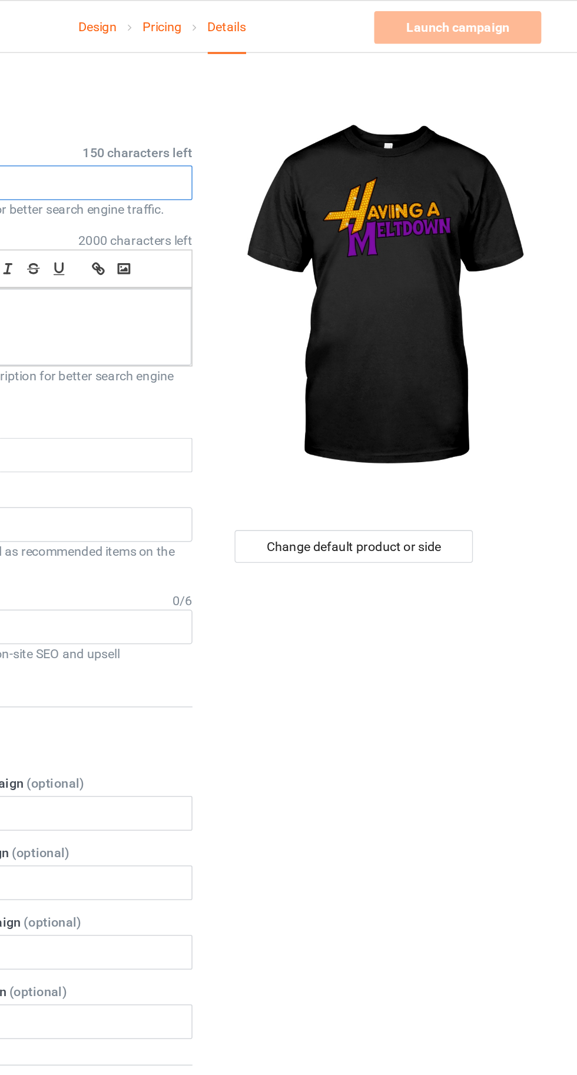
click at [221, 120] on input "text" at bounding box center [192, 118] width 232 height 22
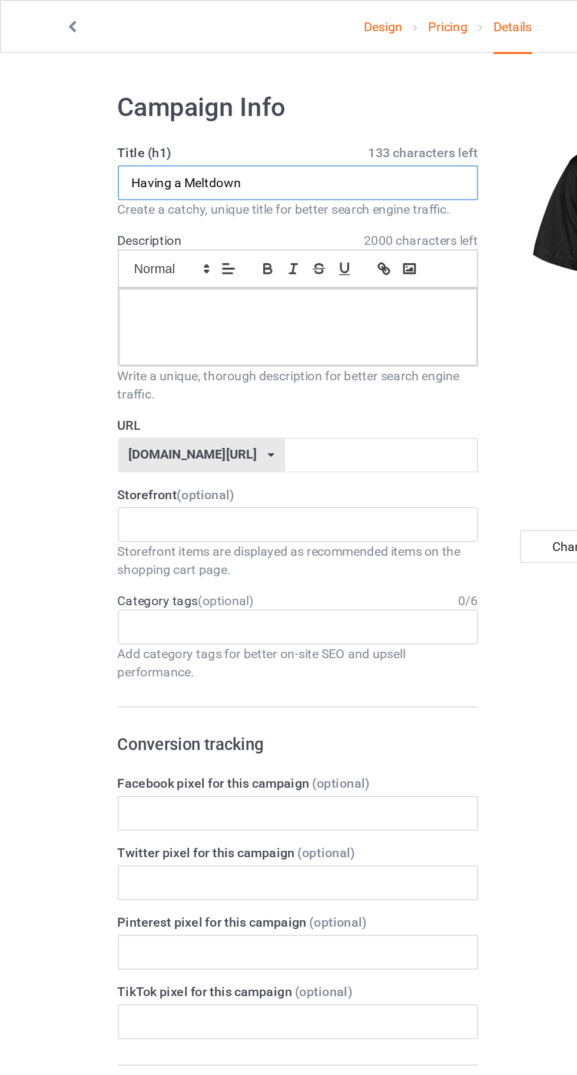
type input "Having a Meltdown"
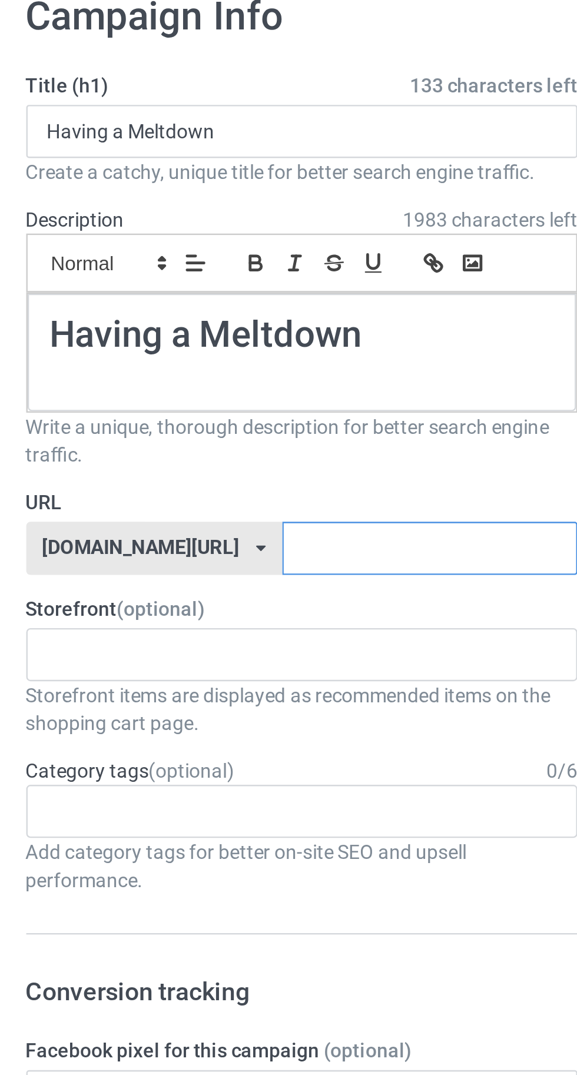
click at [253, 300] on input "text" at bounding box center [246, 293] width 124 height 22
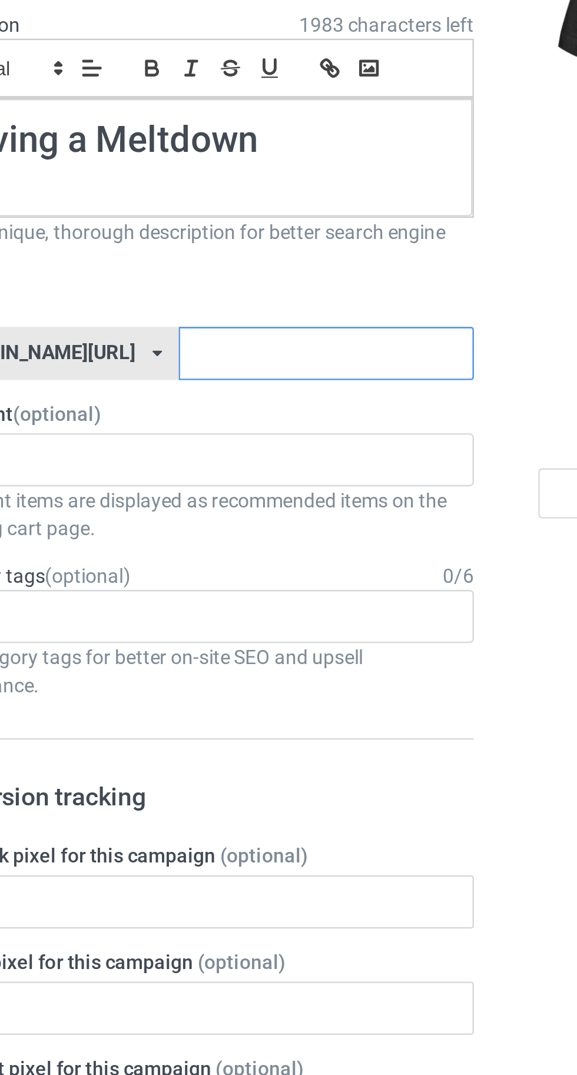
type input "D"
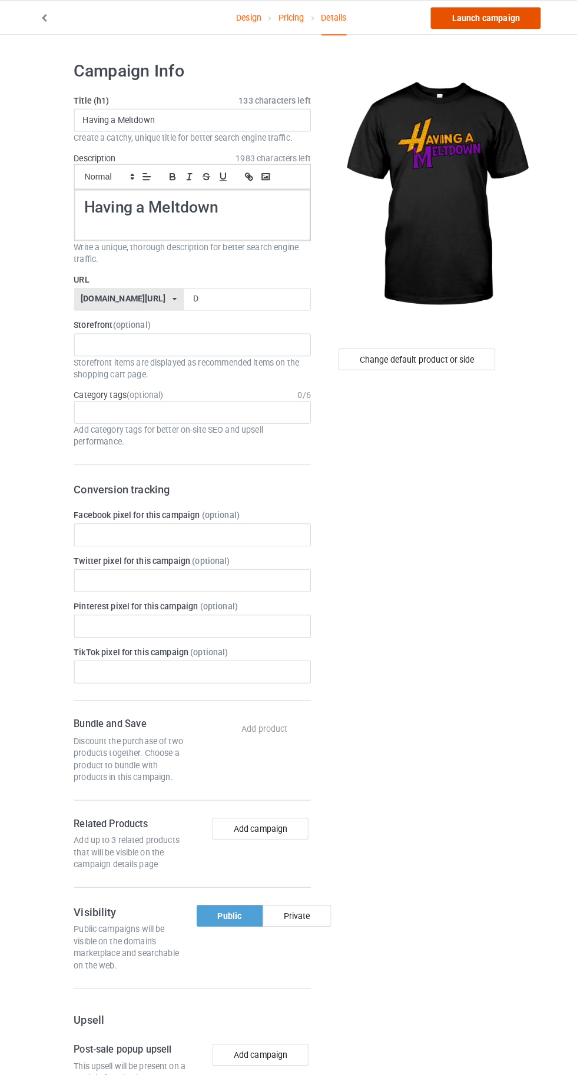
click at [462, 16] on link "Launch campaign" at bounding box center [479, 17] width 108 height 21
